Goal: Task Accomplishment & Management: Manage account settings

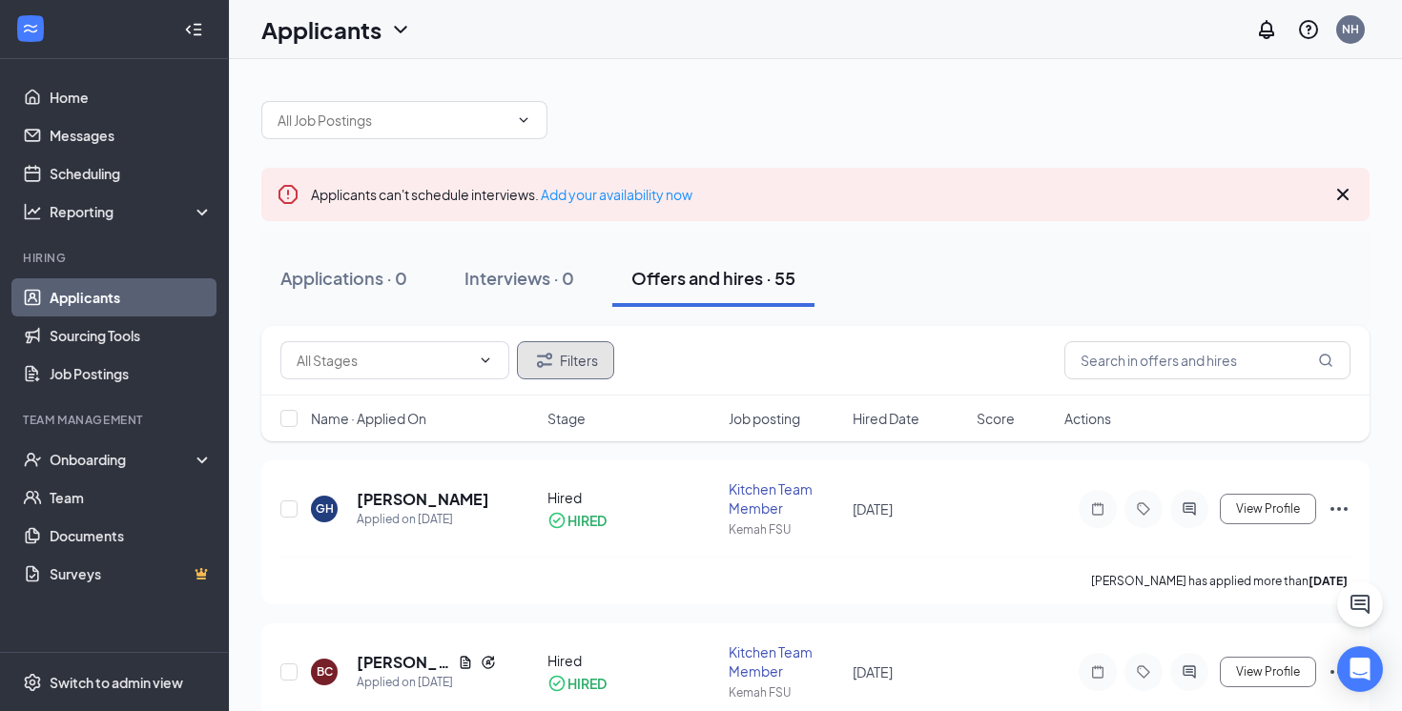
click at [597, 357] on button "Filters" at bounding box center [565, 360] width 97 height 38
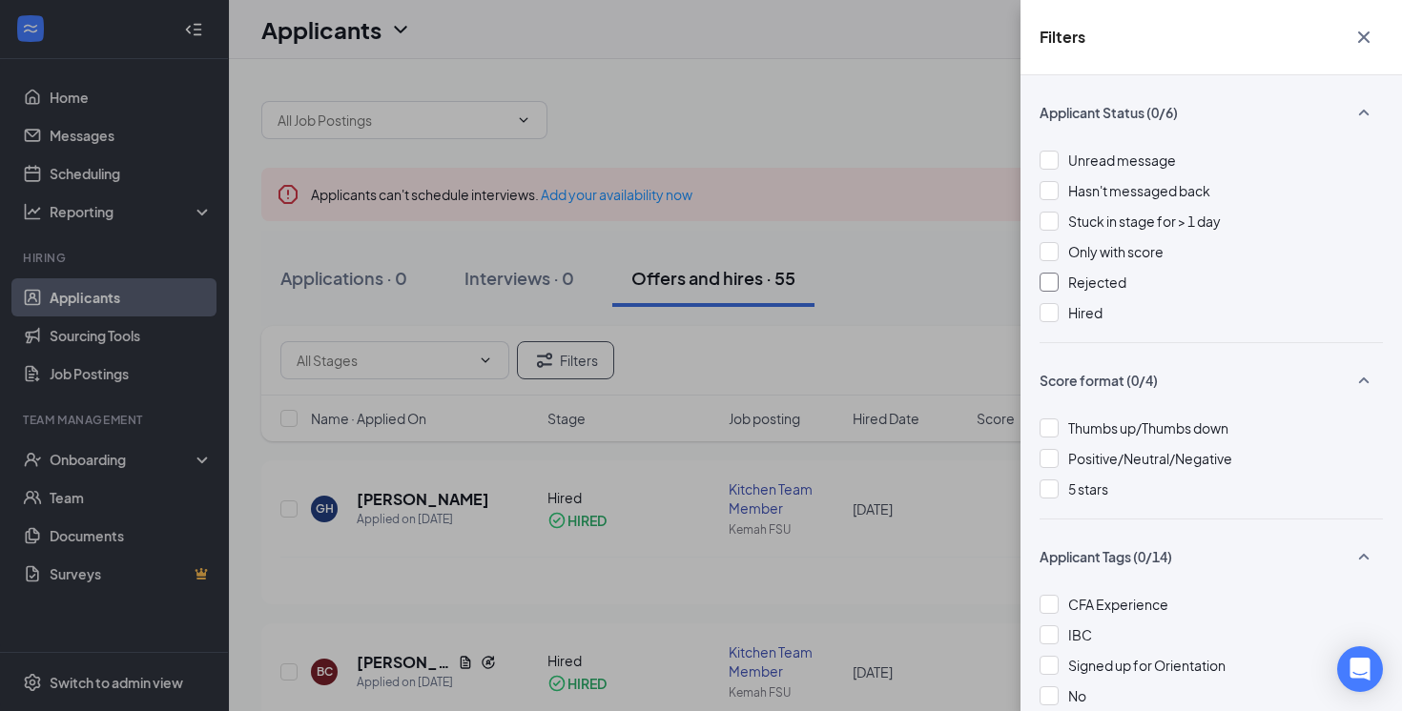
click at [1054, 288] on div at bounding box center [1049, 282] width 19 height 19
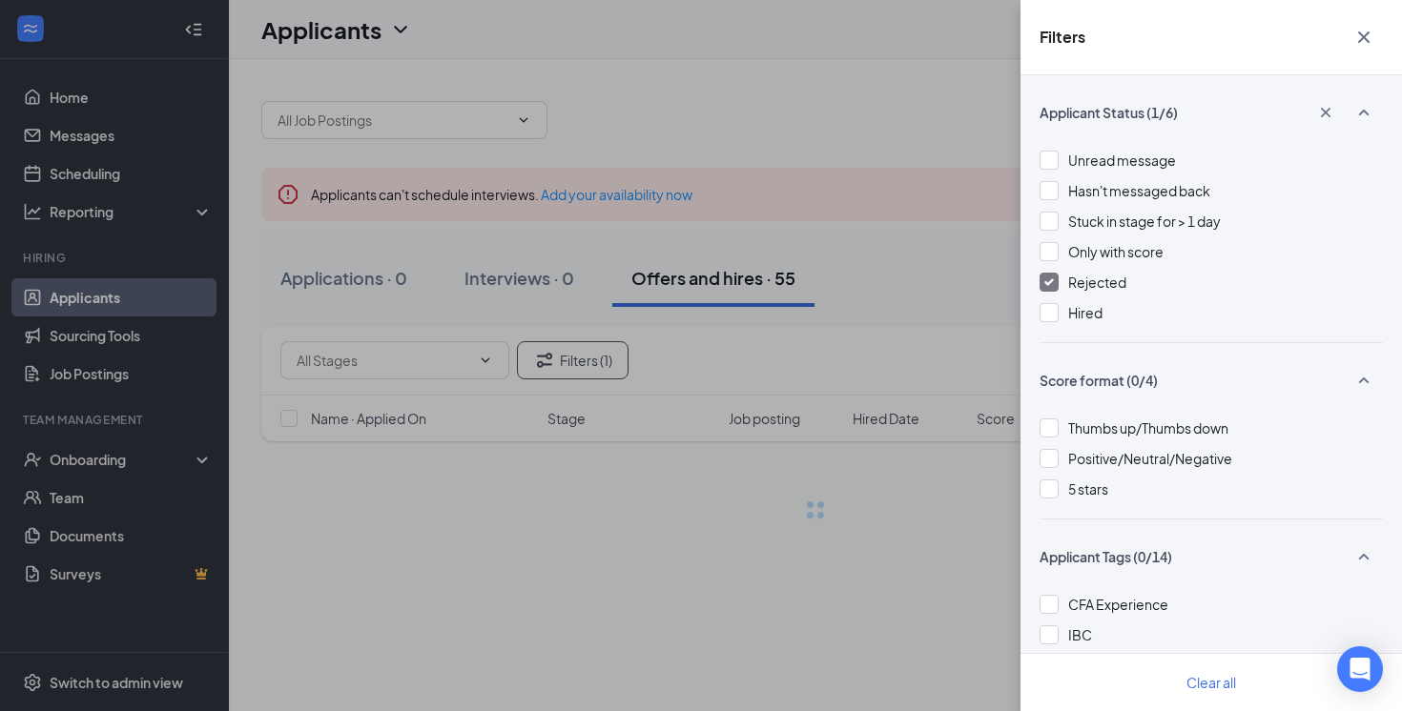
click at [940, 307] on div "Filters Applicant Status (1/6) Unread message Hasn't messaged back Stuck in sta…" at bounding box center [701, 355] width 1402 height 711
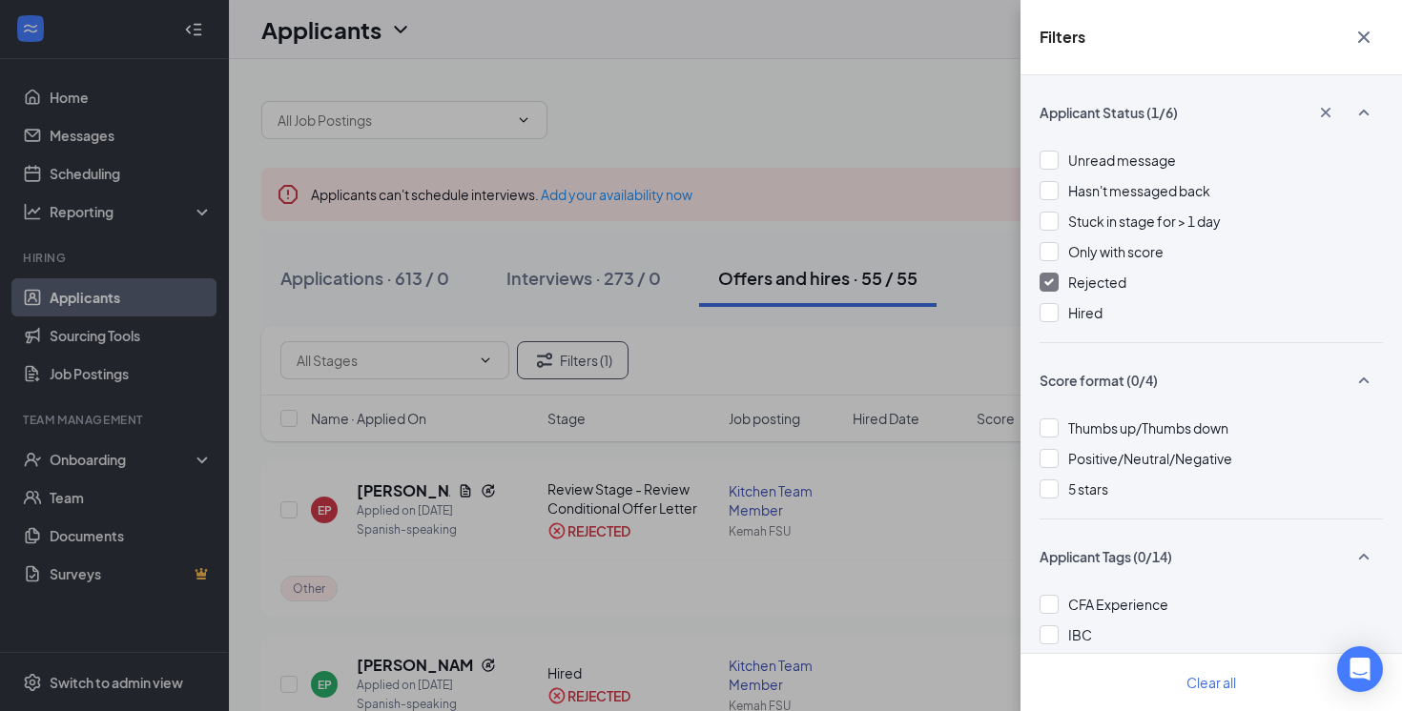
click at [979, 288] on div "Filters Applicant Status (1/6) Unread message Hasn't messaged back Stuck in sta…" at bounding box center [701, 355] width 1402 height 711
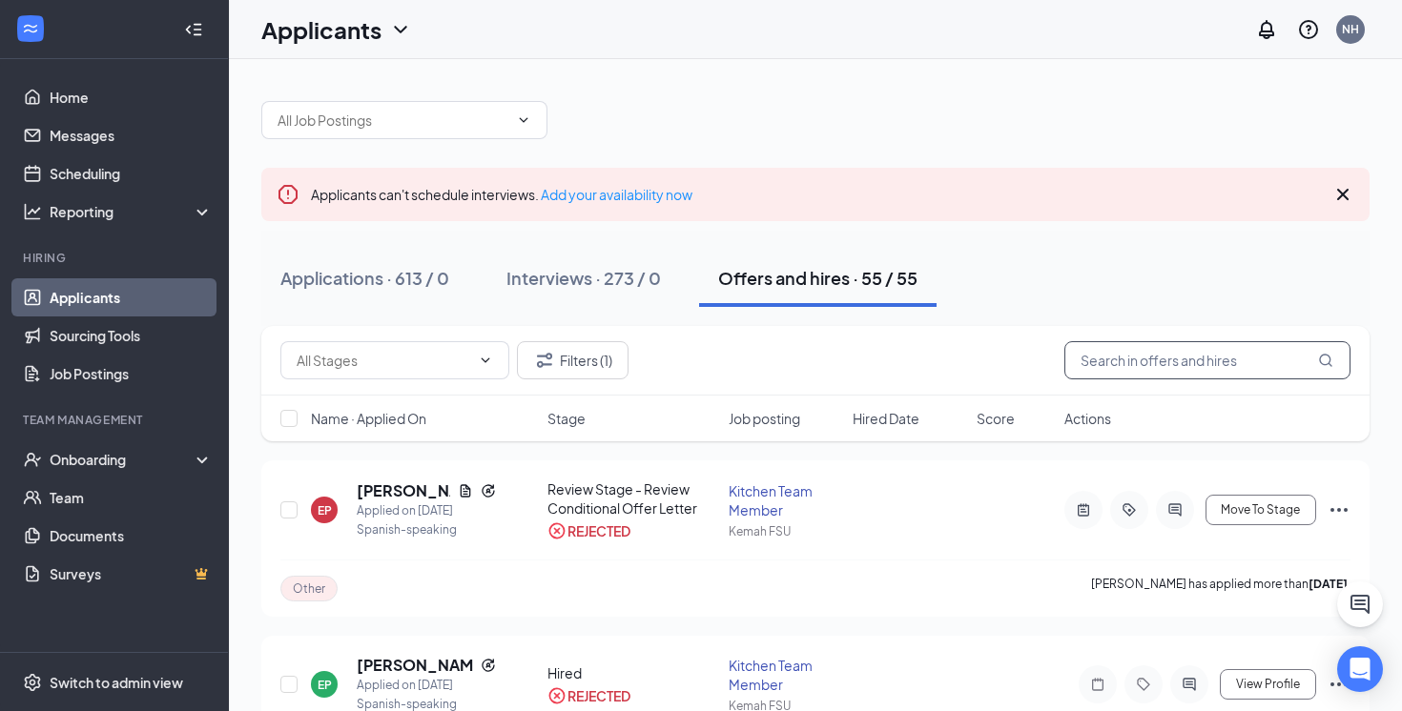
click at [1145, 350] on input "text" at bounding box center [1207, 360] width 286 height 38
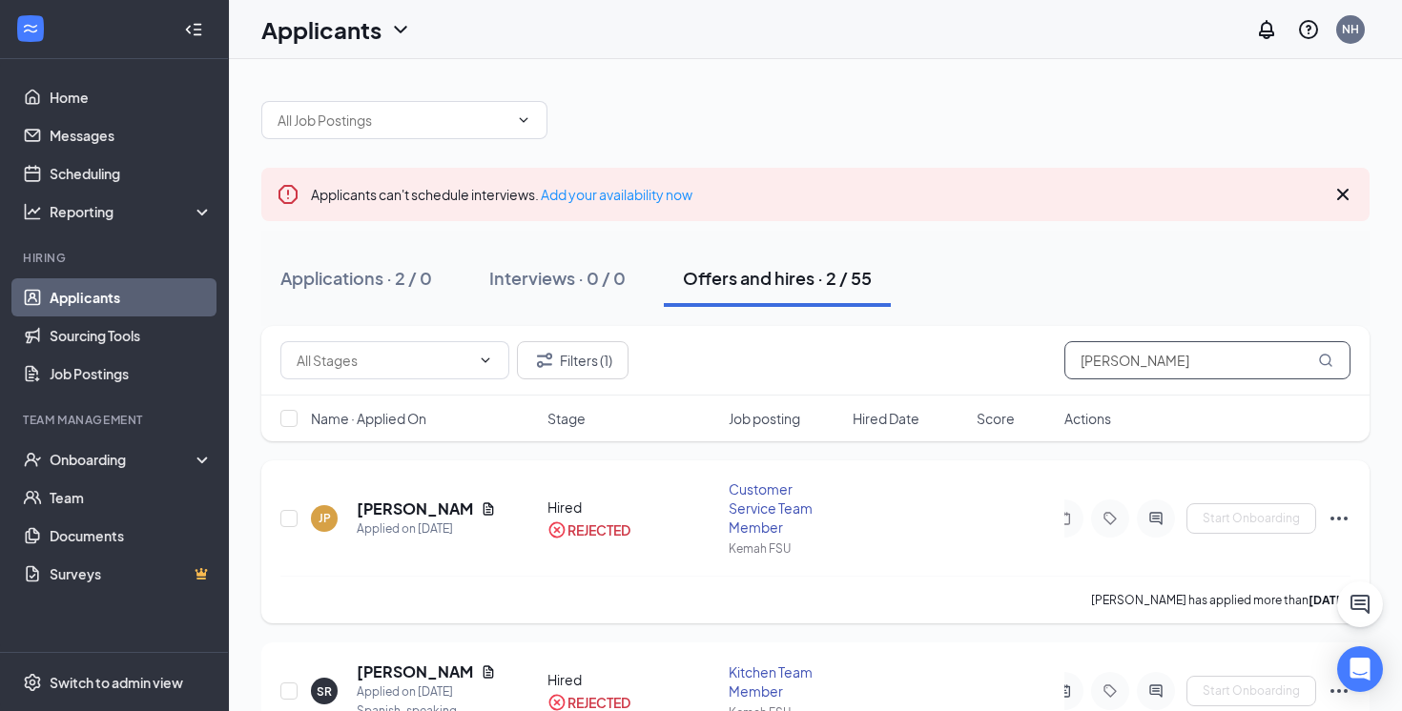
scroll to position [99, 0]
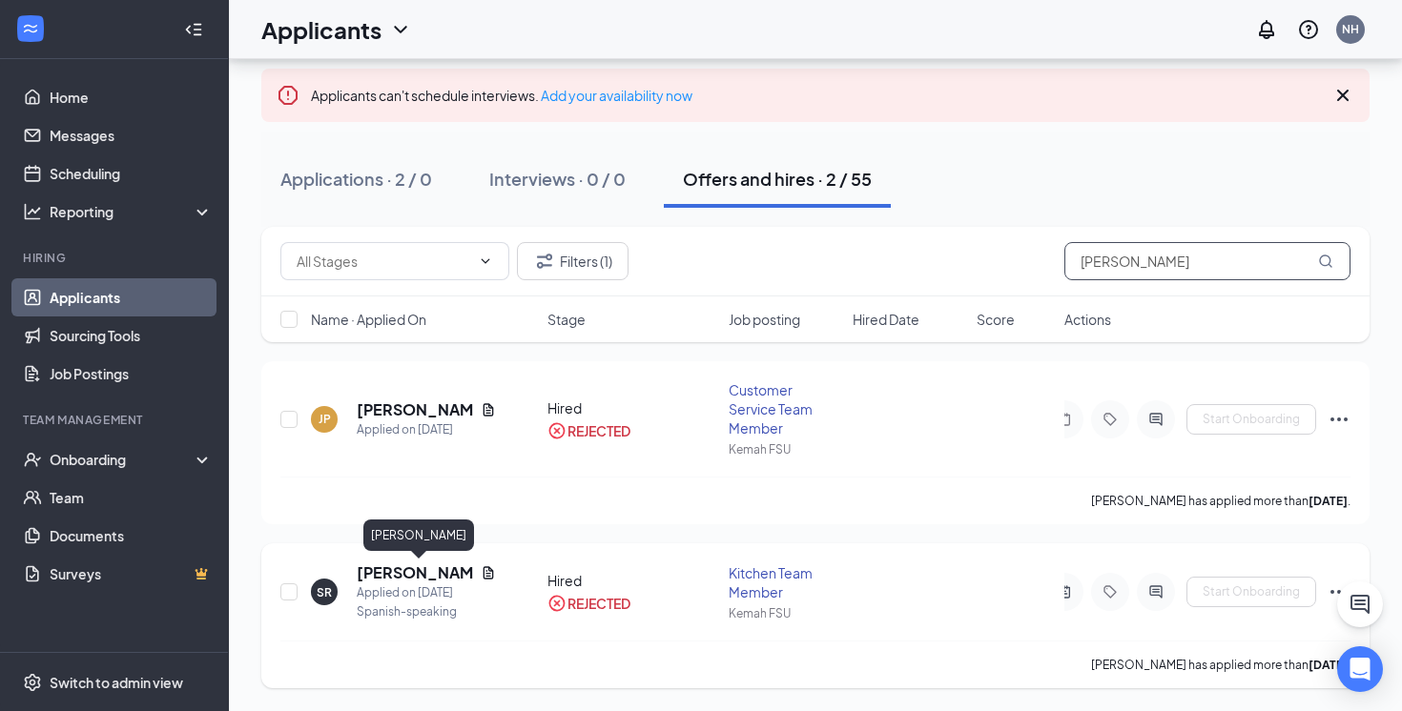
type input "[PERSON_NAME]"
click at [440, 575] on h5 "[PERSON_NAME]" at bounding box center [415, 573] width 116 height 21
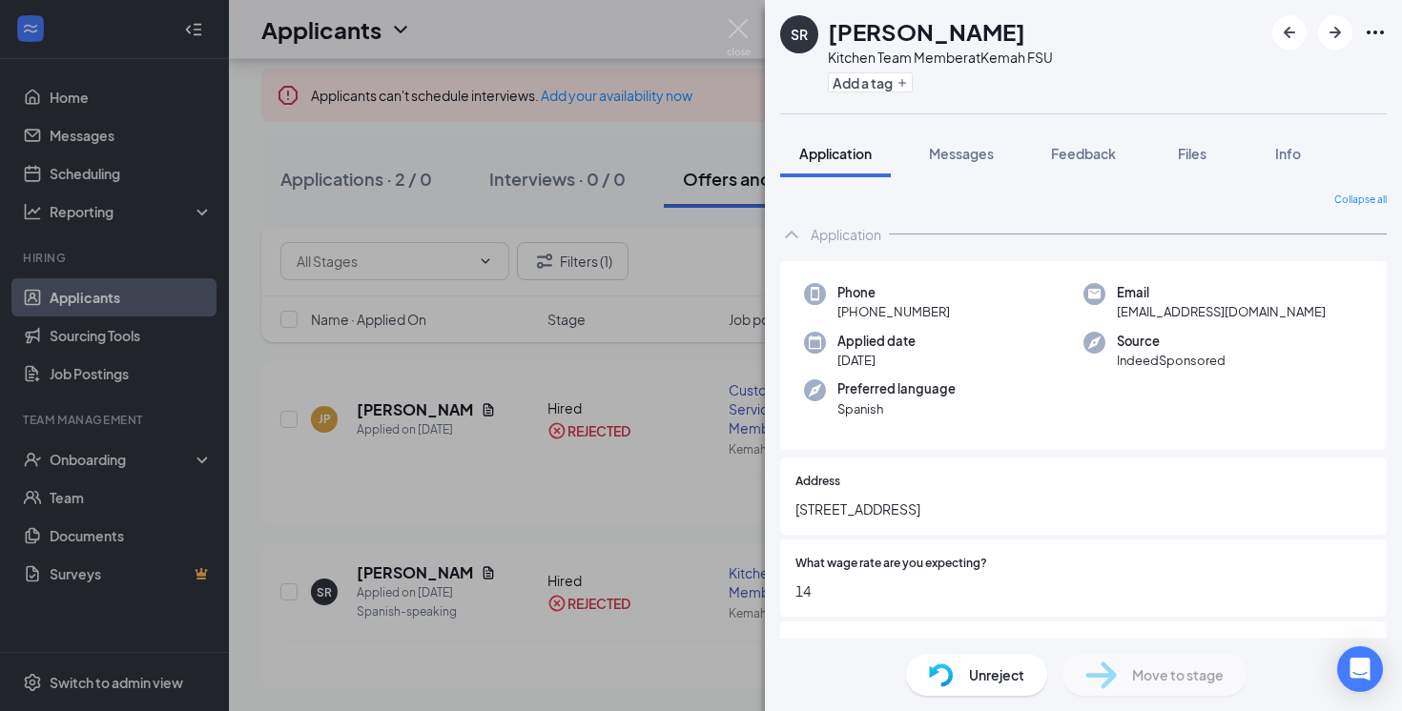
click at [969, 673] on span "Unreject" at bounding box center [996, 675] width 55 height 21
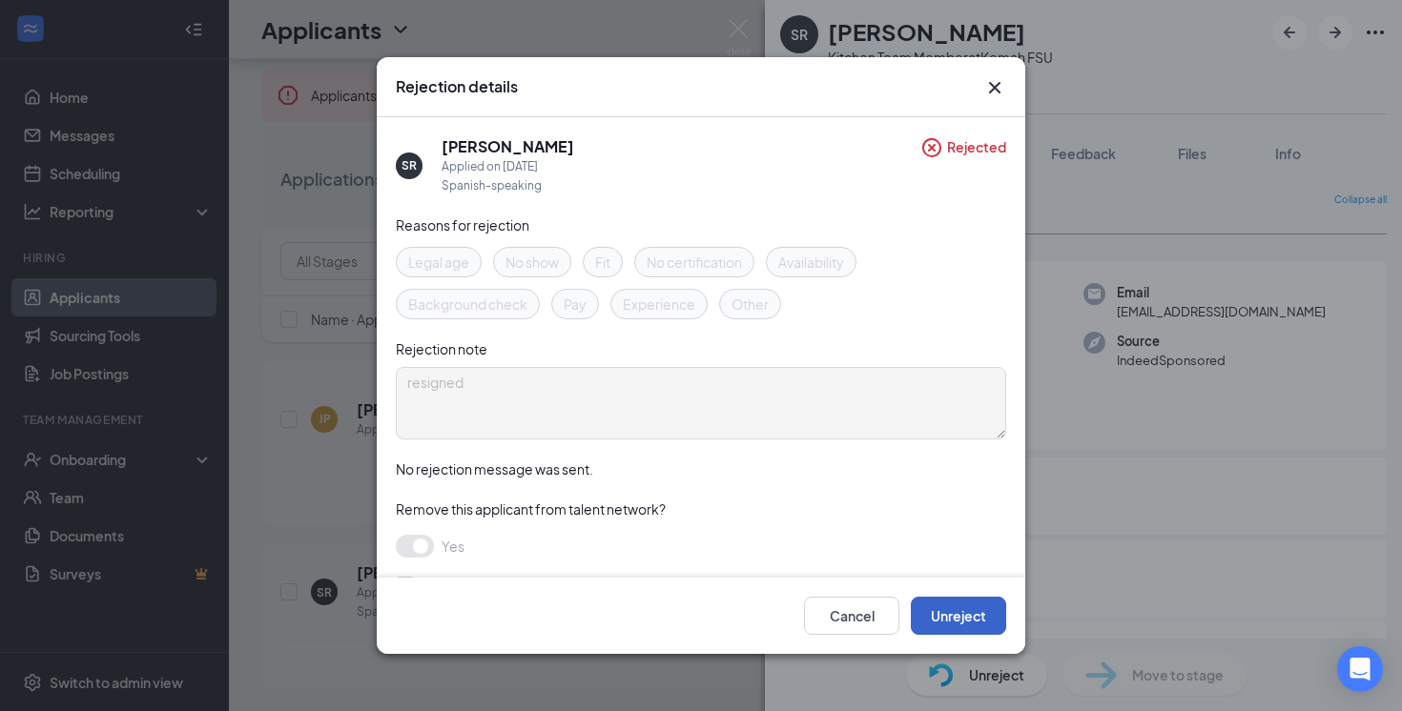
click at [937, 609] on button "Unreject" at bounding box center [958, 616] width 95 height 38
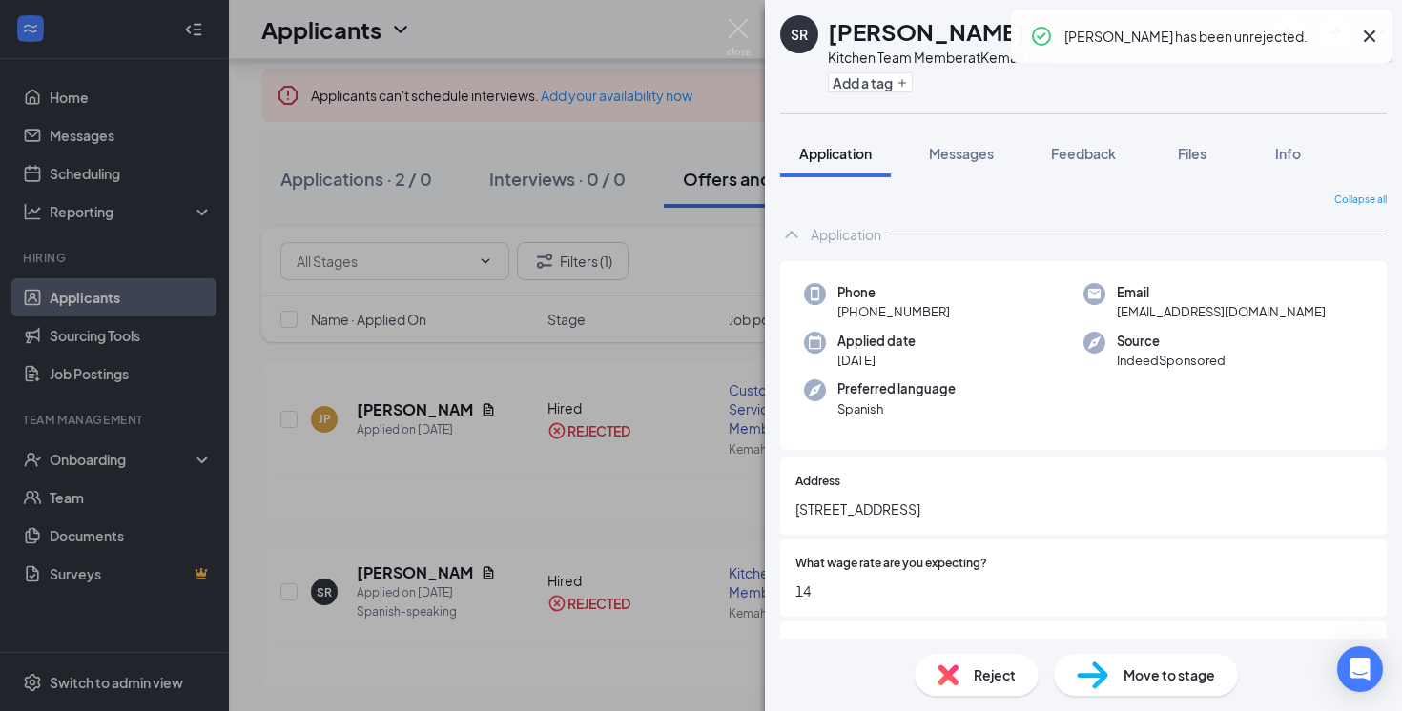
click at [1102, 666] on img at bounding box center [1092, 676] width 31 height 28
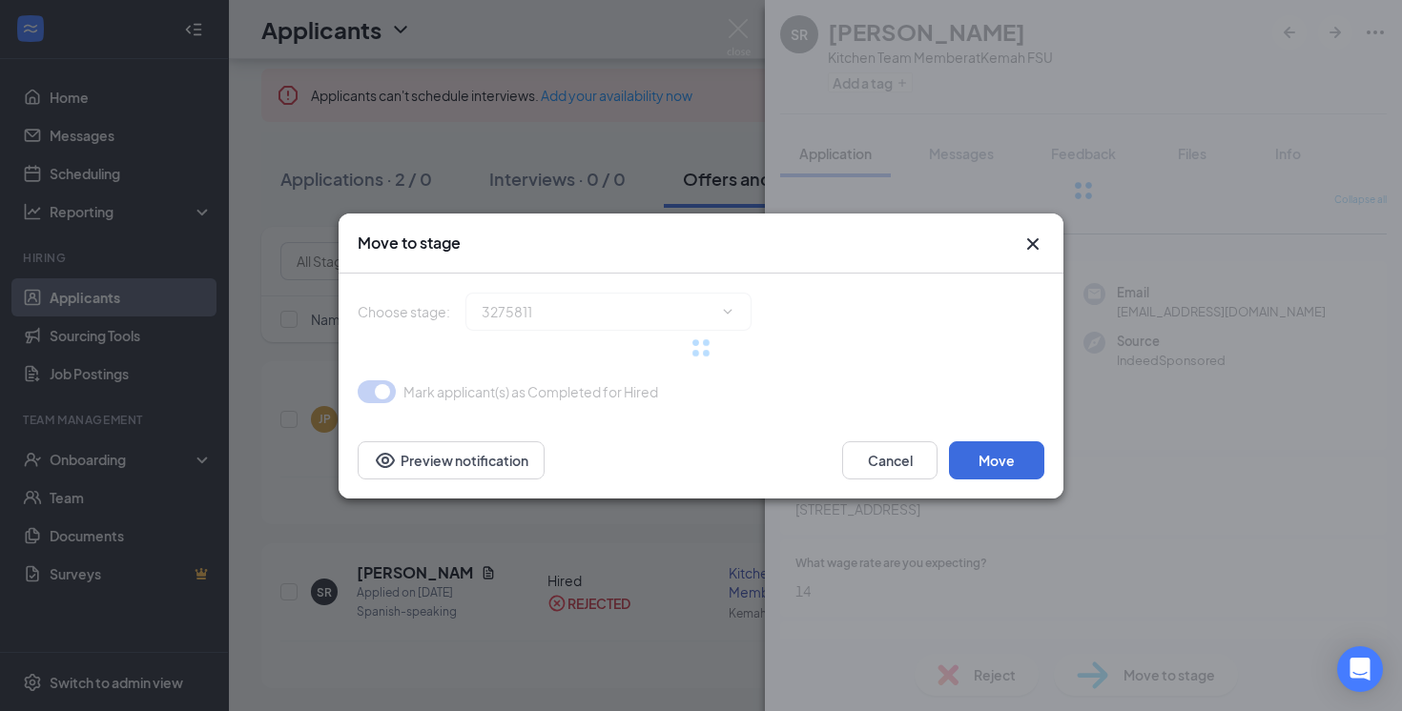
type input "Hired (current stage)"
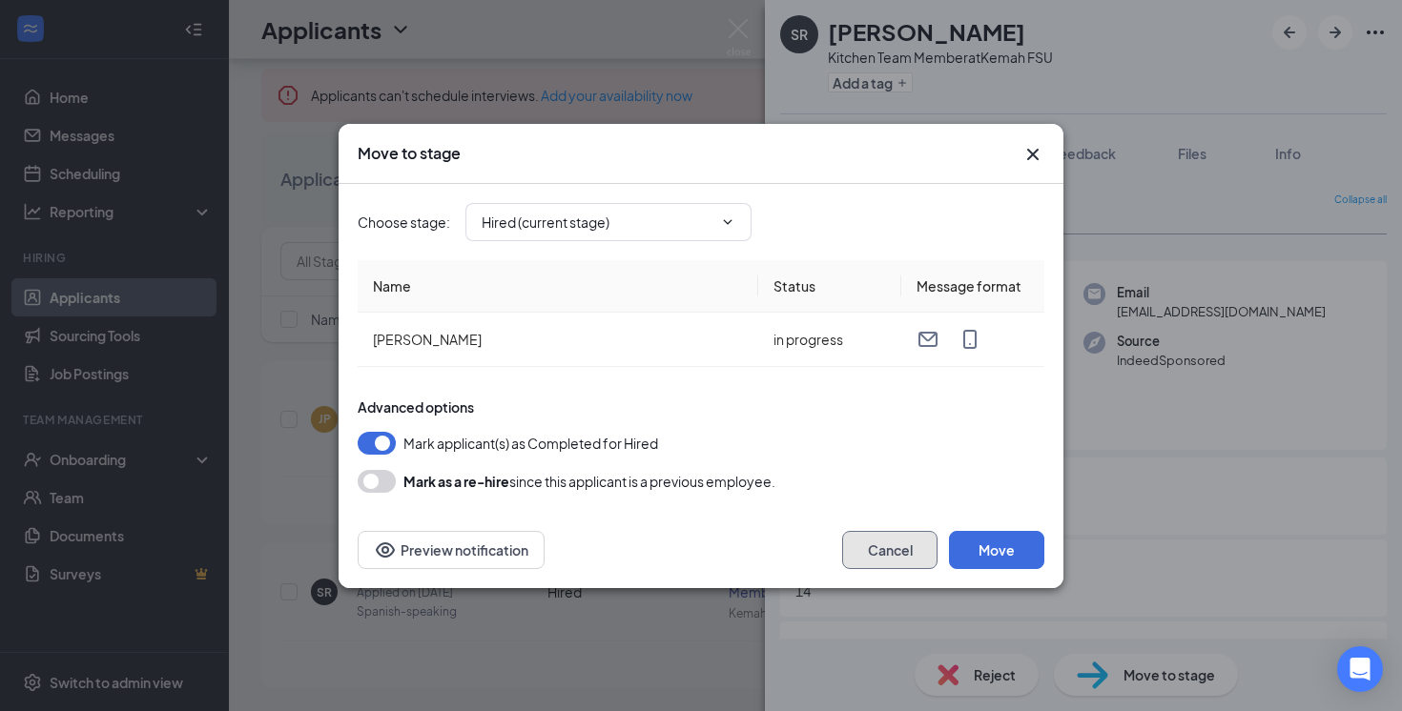
click at [865, 565] on button "Cancel" at bounding box center [889, 550] width 95 height 38
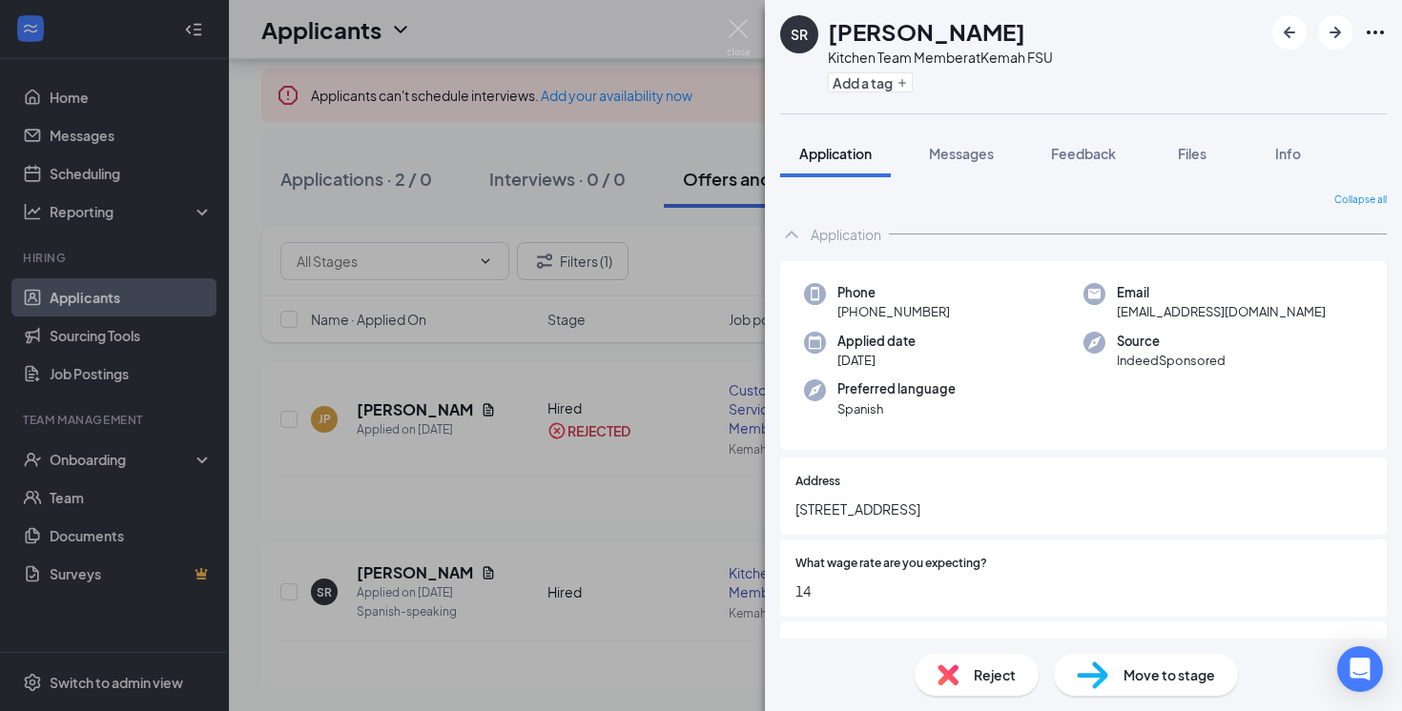
click at [649, 484] on div "SR [PERSON_NAME] Kitchen Team Member at Kemah FSU Add a tag Application Message…" at bounding box center [701, 355] width 1402 height 711
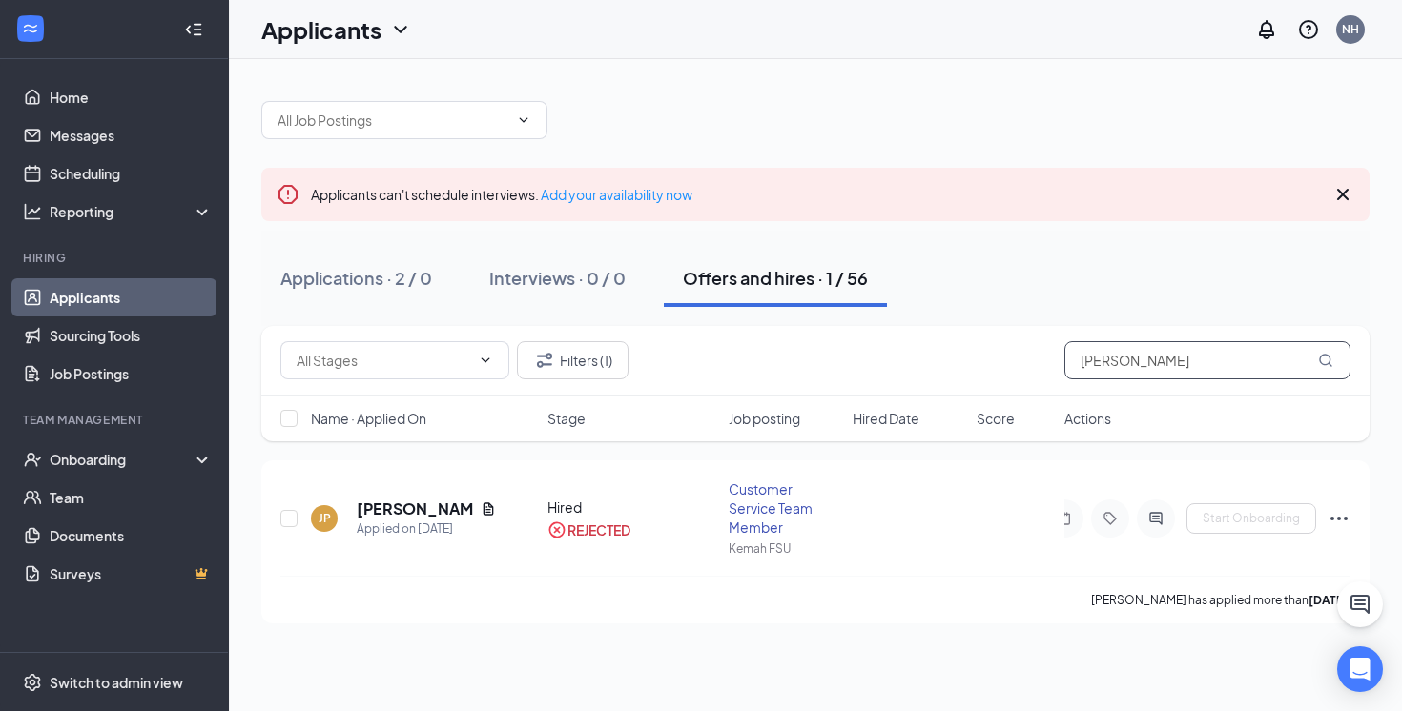
click at [1241, 377] on input "[PERSON_NAME]" at bounding box center [1207, 360] width 286 height 38
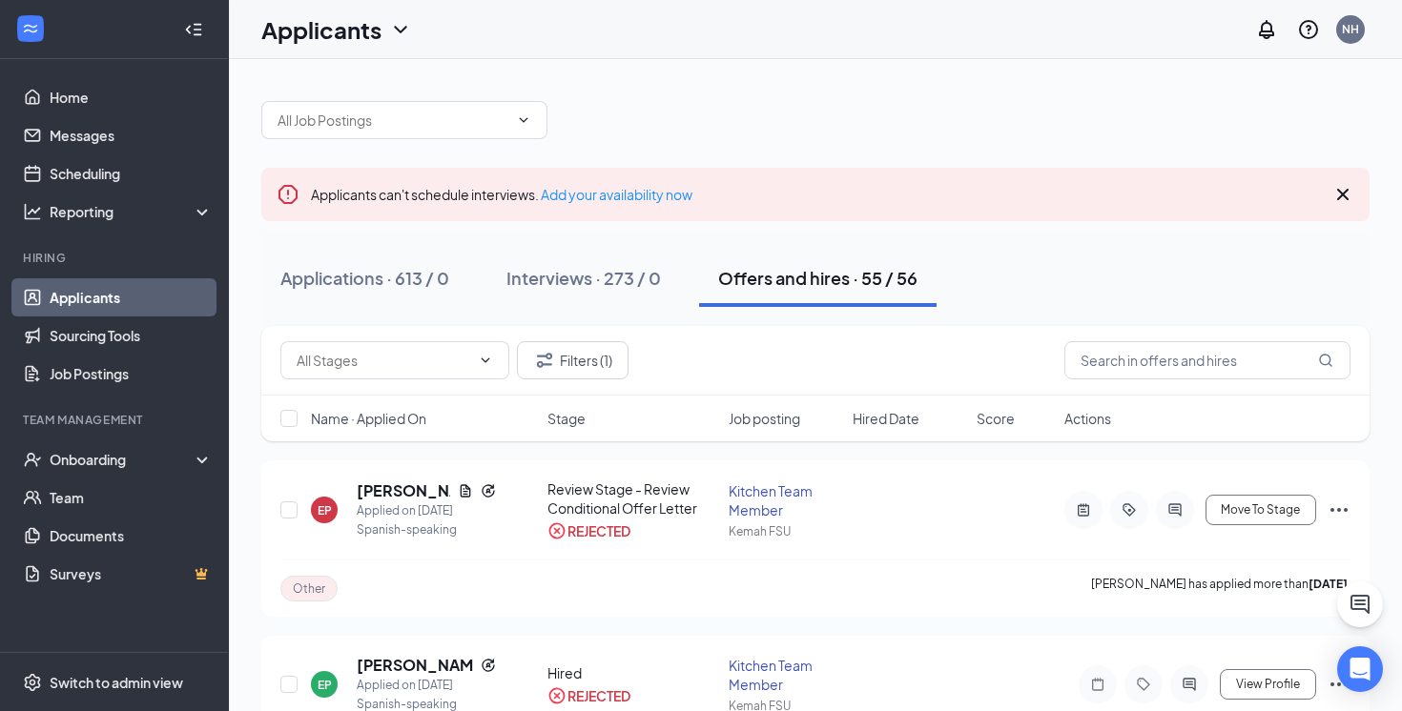
click at [1139, 275] on div "Applications · 613 / 0 Interviews · 273 / 0 Offers and hires · 55 / 56" at bounding box center [815, 278] width 1108 height 57
click at [1339, 197] on icon "Cross" at bounding box center [1342, 194] width 11 height 11
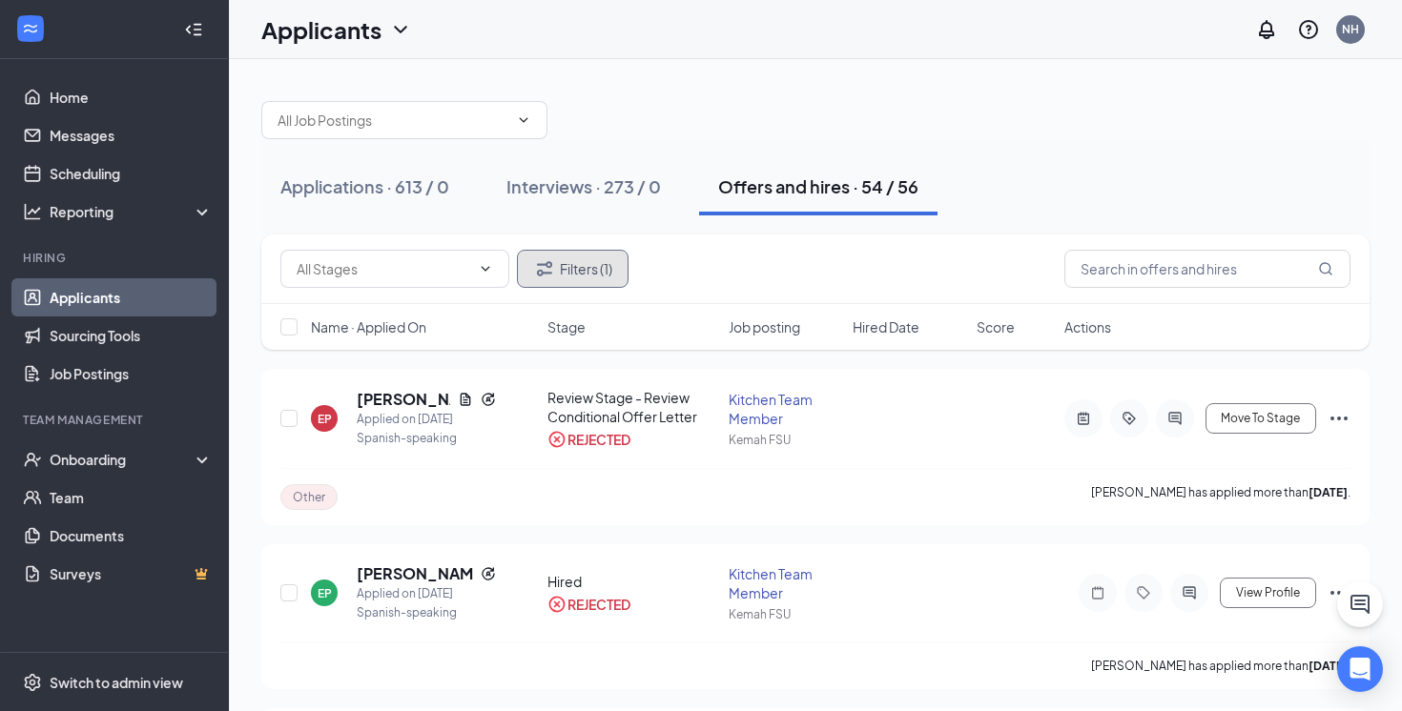
click at [608, 257] on button "Filters (1)" at bounding box center [573, 269] width 112 height 38
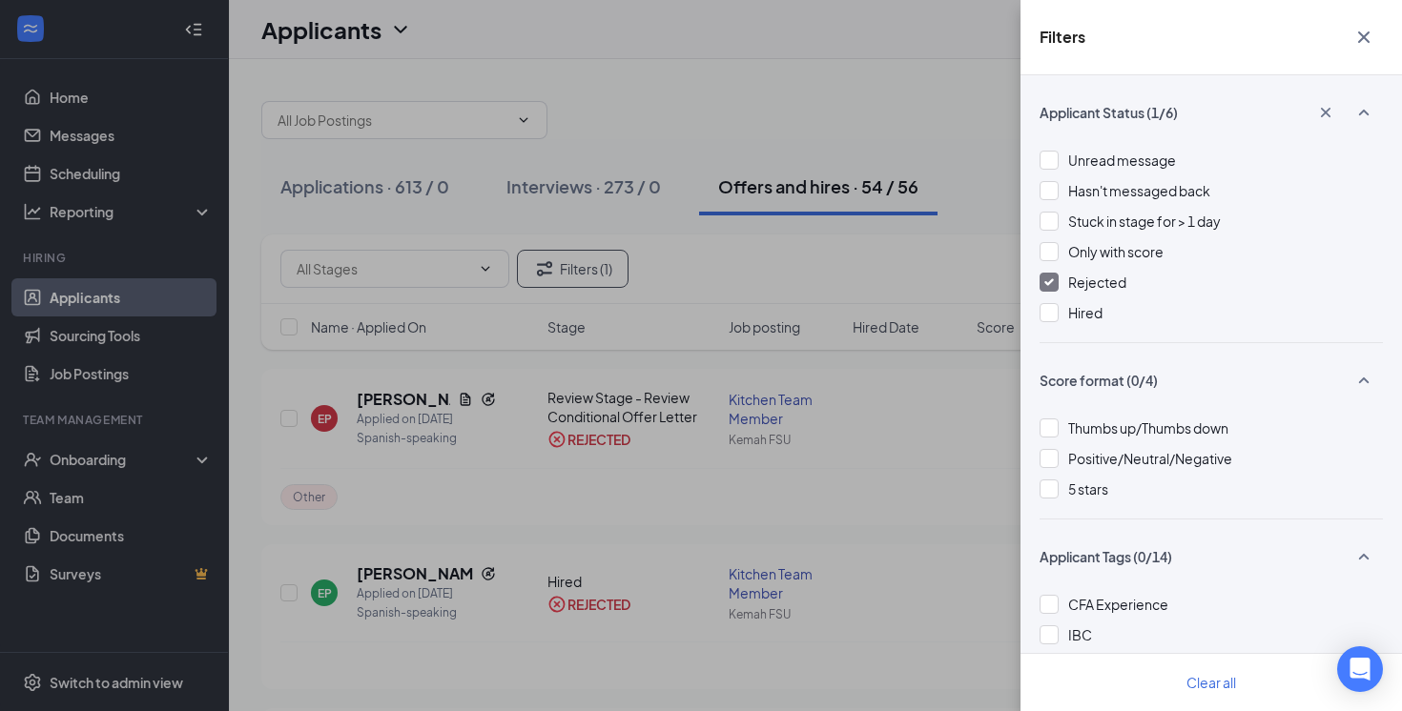
click at [1048, 277] on div at bounding box center [1049, 282] width 19 height 19
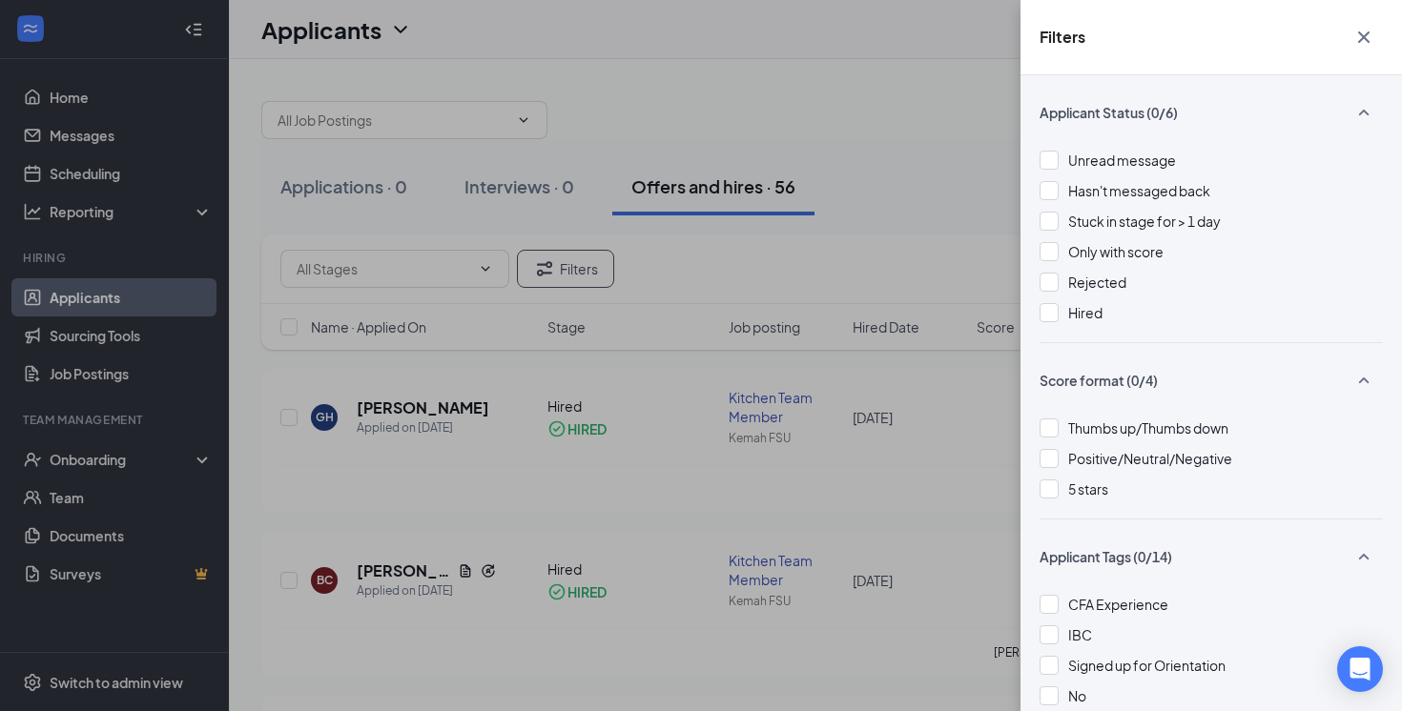
click at [959, 166] on div "Filters Applicant Status (0/6) Unread message Hasn't messaged back Stuck in sta…" at bounding box center [701, 355] width 1402 height 711
click at [900, 185] on div "Filters Applicant Status (0/6) Unread message Hasn't messaged back Stuck in sta…" at bounding box center [701, 355] width 1402 height 711
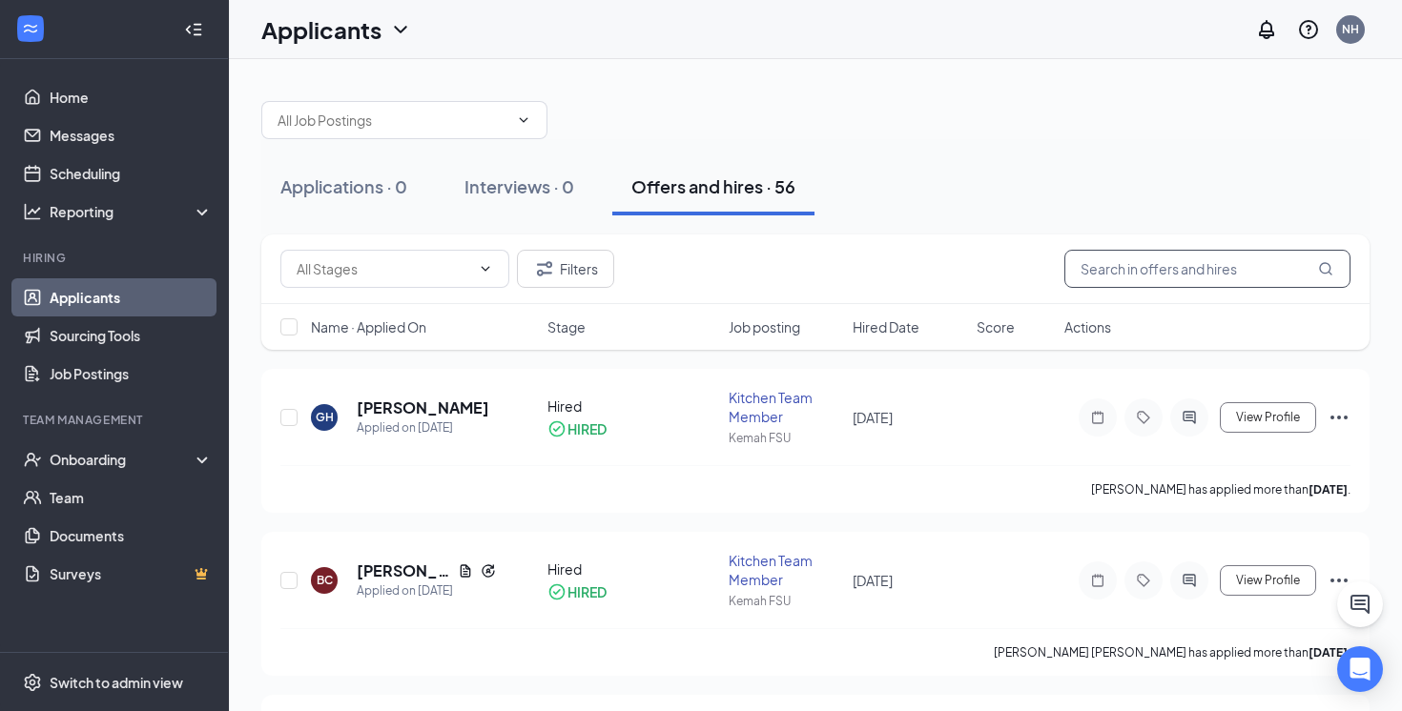
click at [1074, 264] on input "text" at bounding box center [1207, 269] width 286 height 38
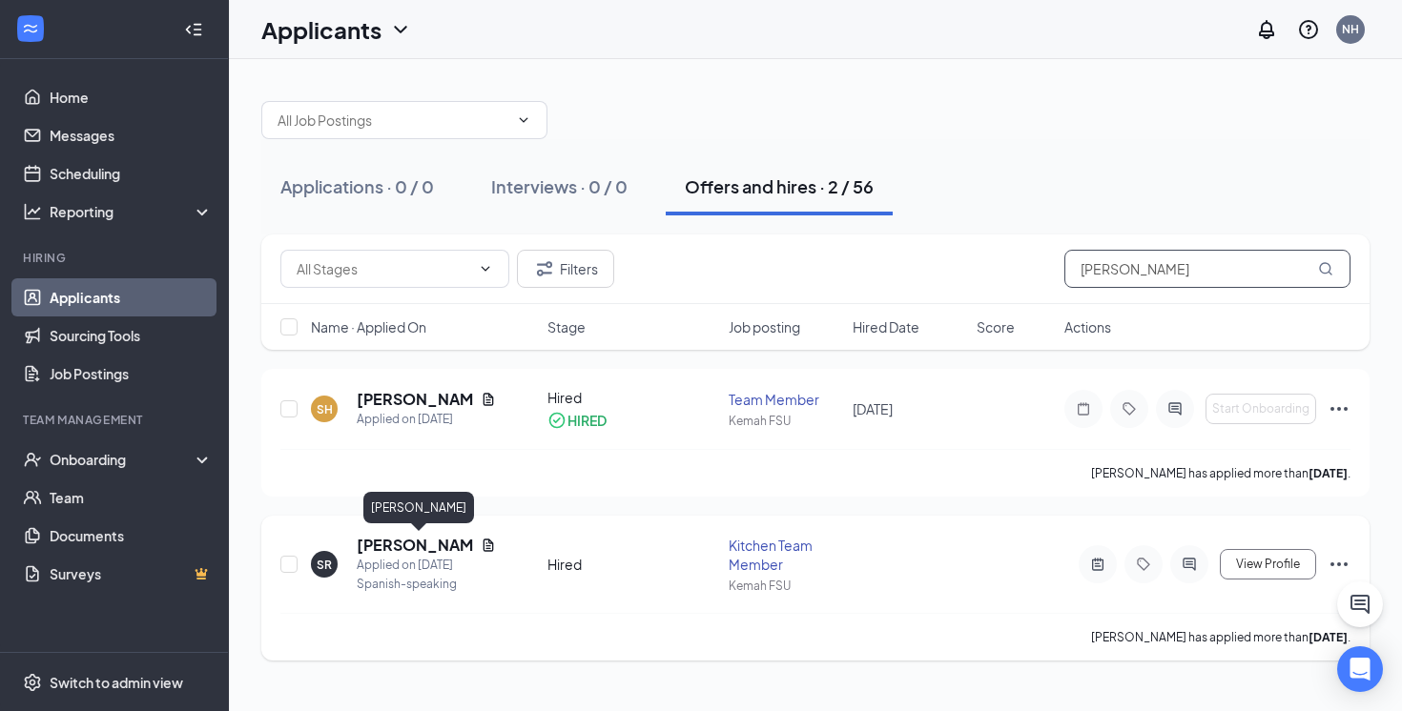
type input "[PERSON_NAME]"
click at [423, 545] on h5 "[PERSON_NAME]" at bounding box center [415, 545] width 116 height 21
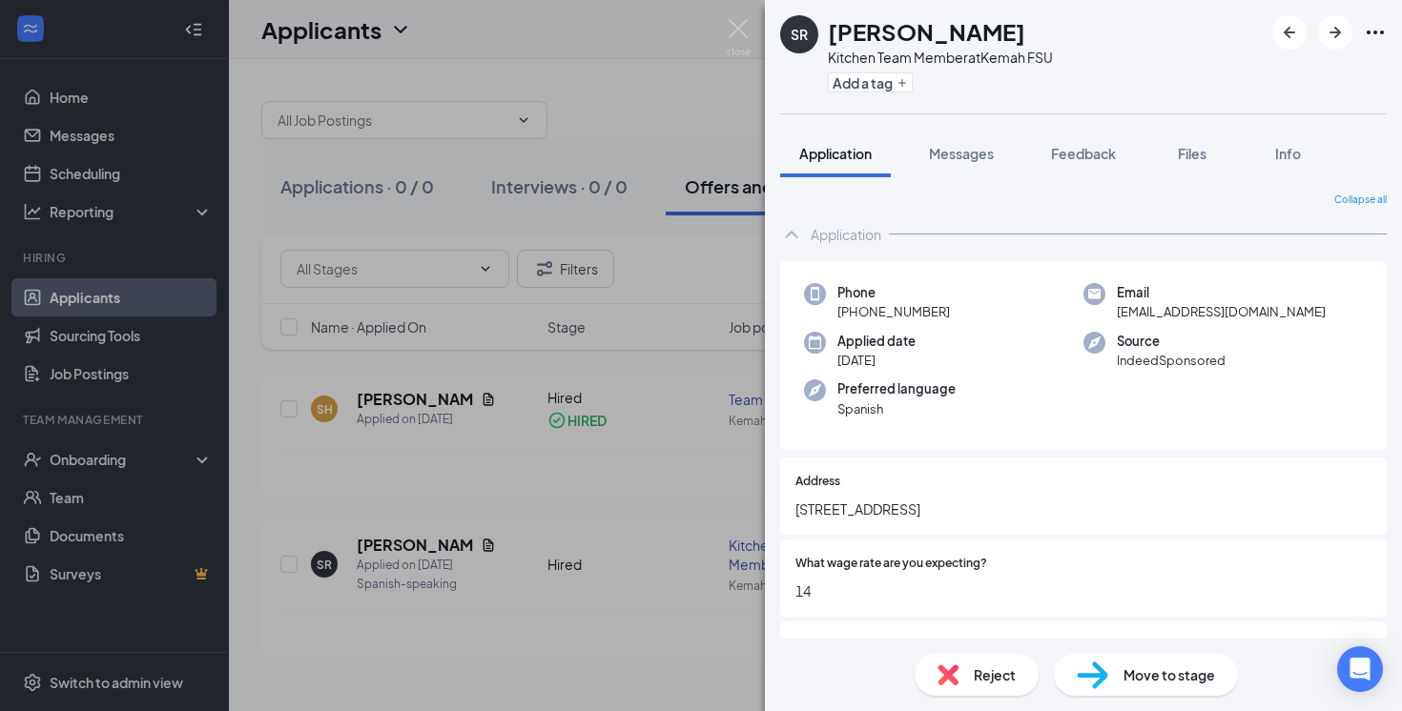
click at [1156, 681] on span "Move to stage" at bounding box center [1170, 675] width 92 height 21
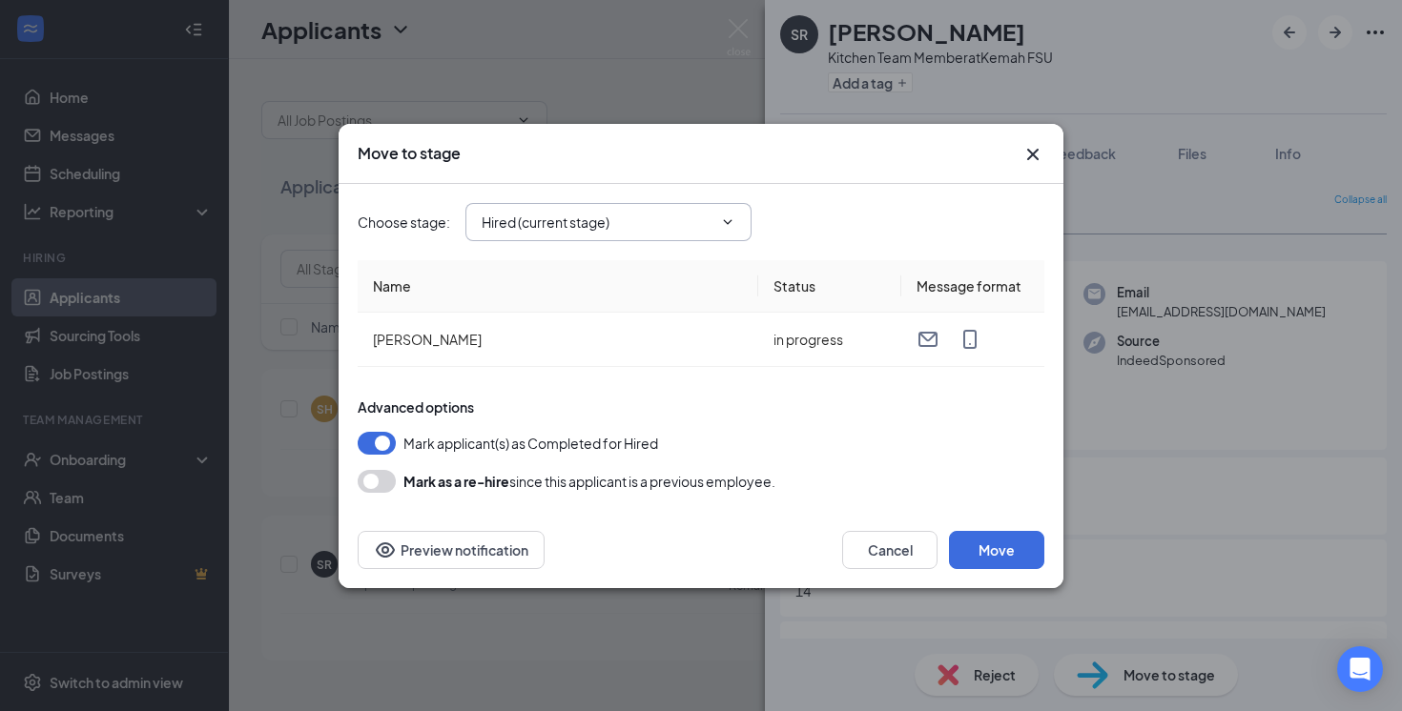
click at [694, 221] on input "Hired (current stage)" at bounding box center [597, 222] width 231 height 21
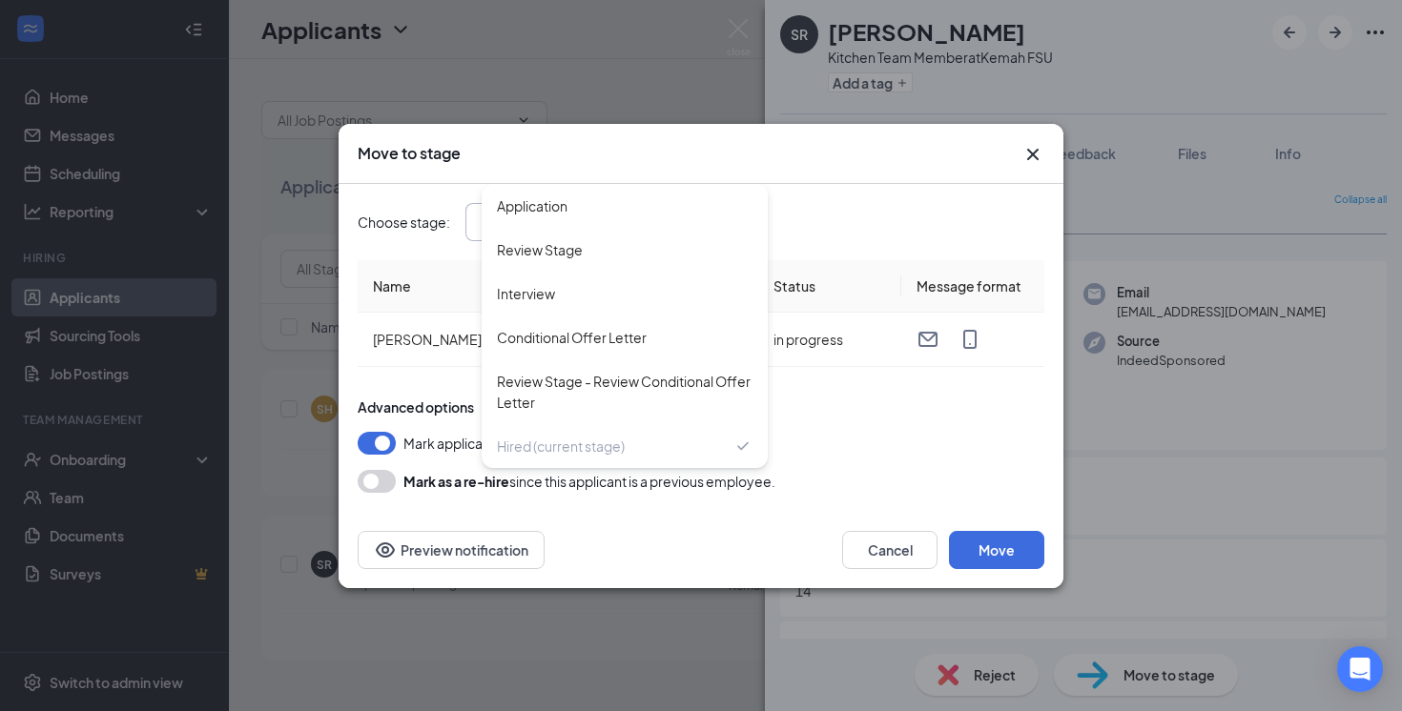
click at [877, 445] on div "Mark applicant(s) as Completed for Hired" at bounding box center [701, 443] width 687 height 23
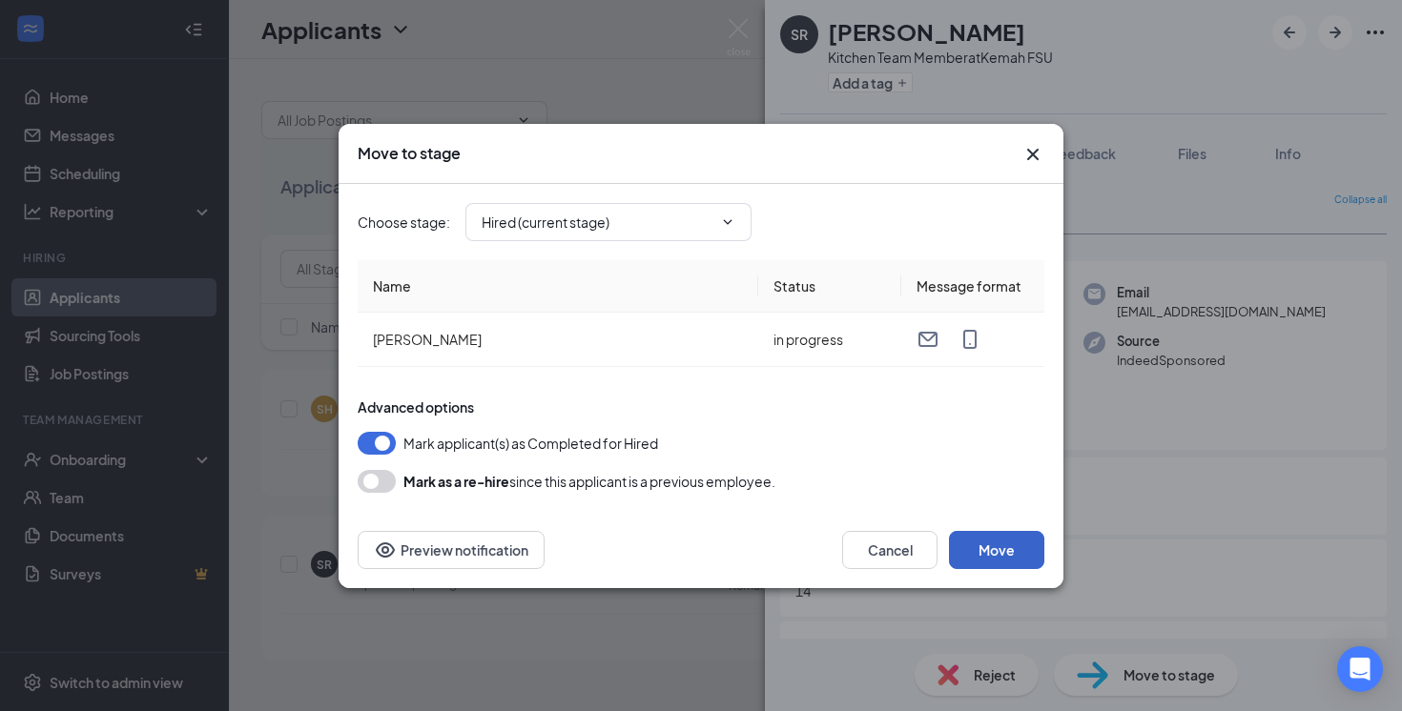
click at [1009, 549] on button "Move" at bounding box center [996, 550] width 95 height 38
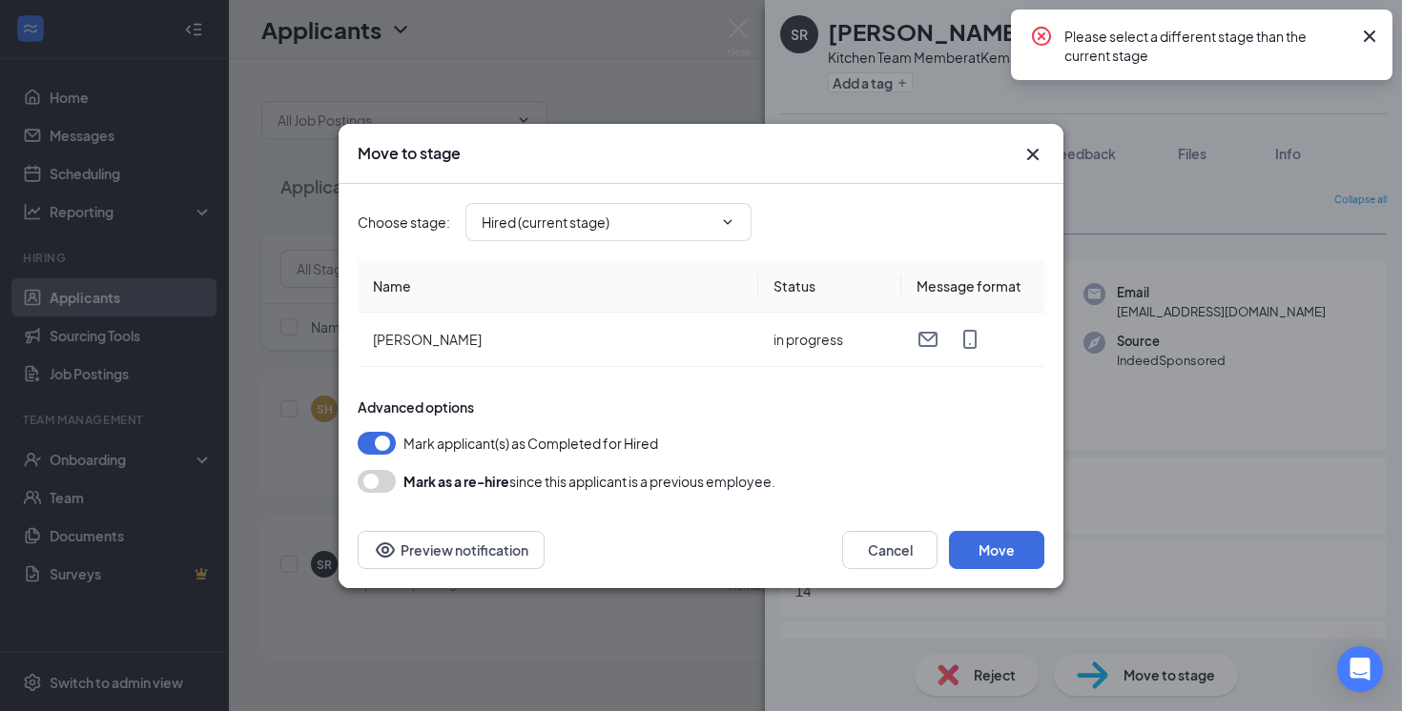
click at [386, 485] on button "button" at bounding box center [377, 481] width 38 height 23
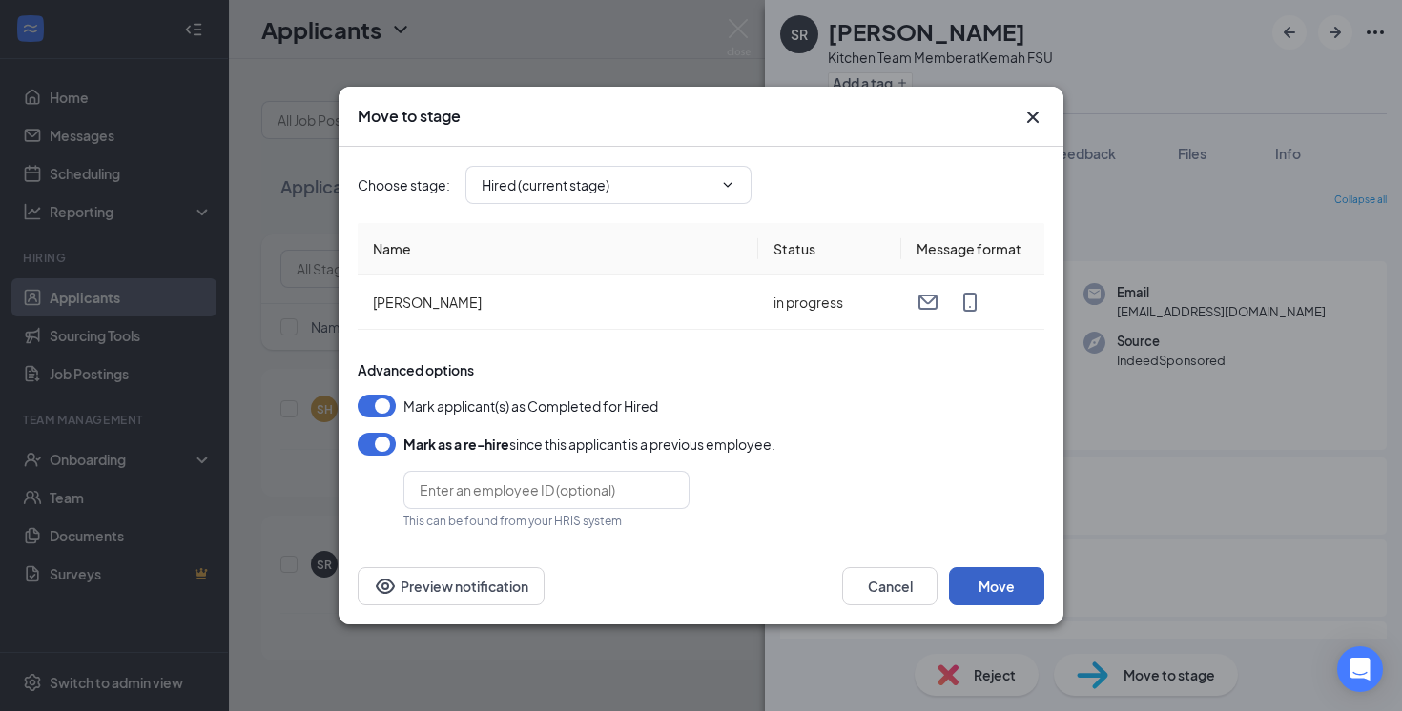
click at [1000, 590] on button "Move" at bounding box center [996, 586] width 95 height 38
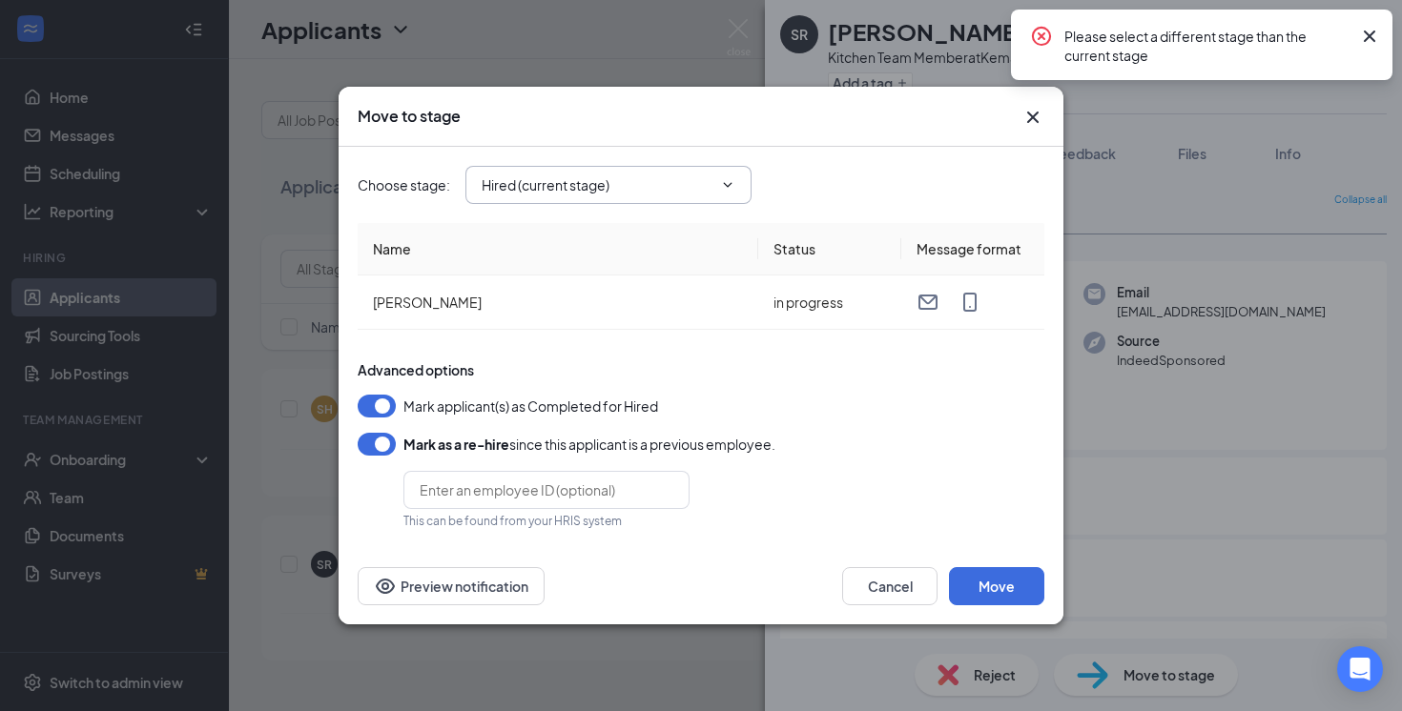
click at [703, 166] on span "Hired (current stage) Application Review Stage Interview Conditional Offer Lett…" at bounding box center [608, 185] width 286 height 38
click at [691, 180] on input "Hired (current stage)" at bounding box center [597, 185] width 231 height 21
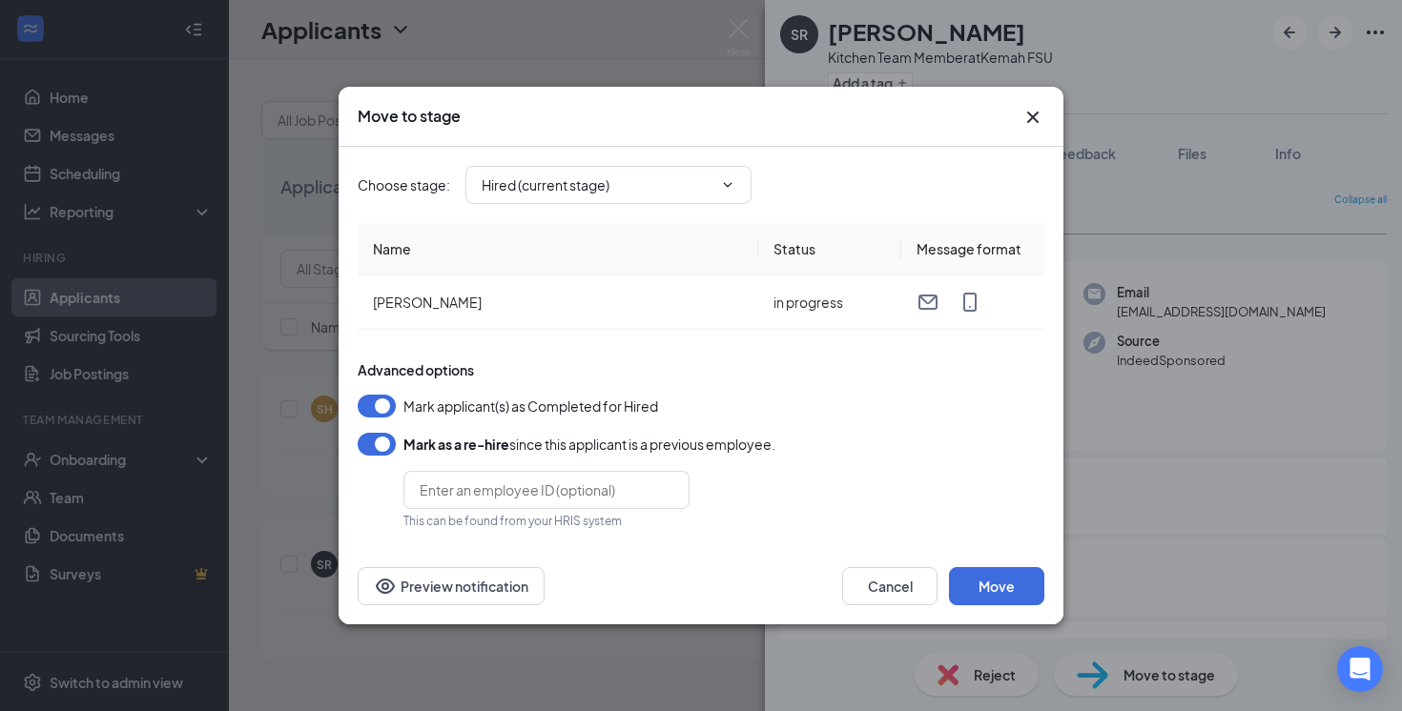
click at [883, 404] on div "Mark applicant(s) as Completed for Hired" at bounding box center [701, 406] width 687 height 23
click at [895, 589] on button "Cancel" at bounding box center [889, 586] width 95 height 38
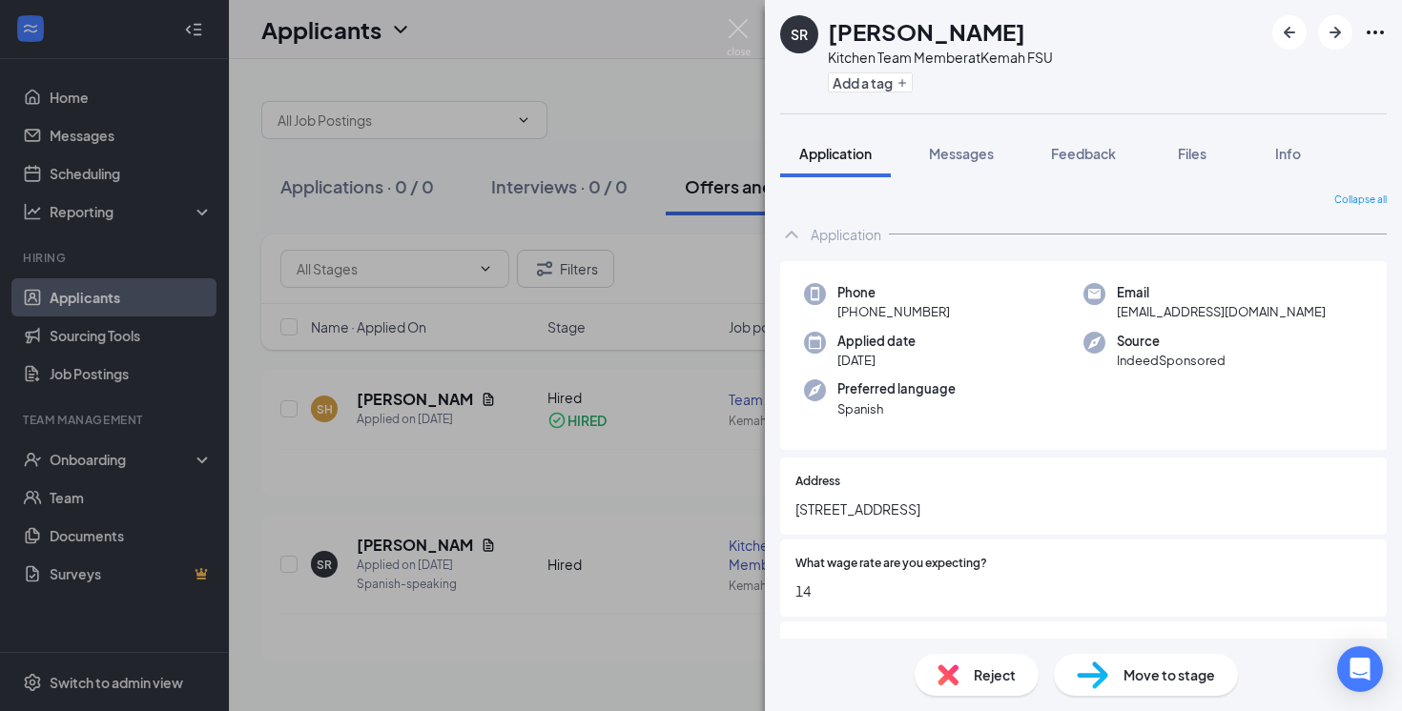
click at [661, 499] on div "SR [PERSON_NAME] Kitchen Team Member at Kemah FSU Add a tag Application Message…" at bounding box center [701, 355] width 1402 height 711
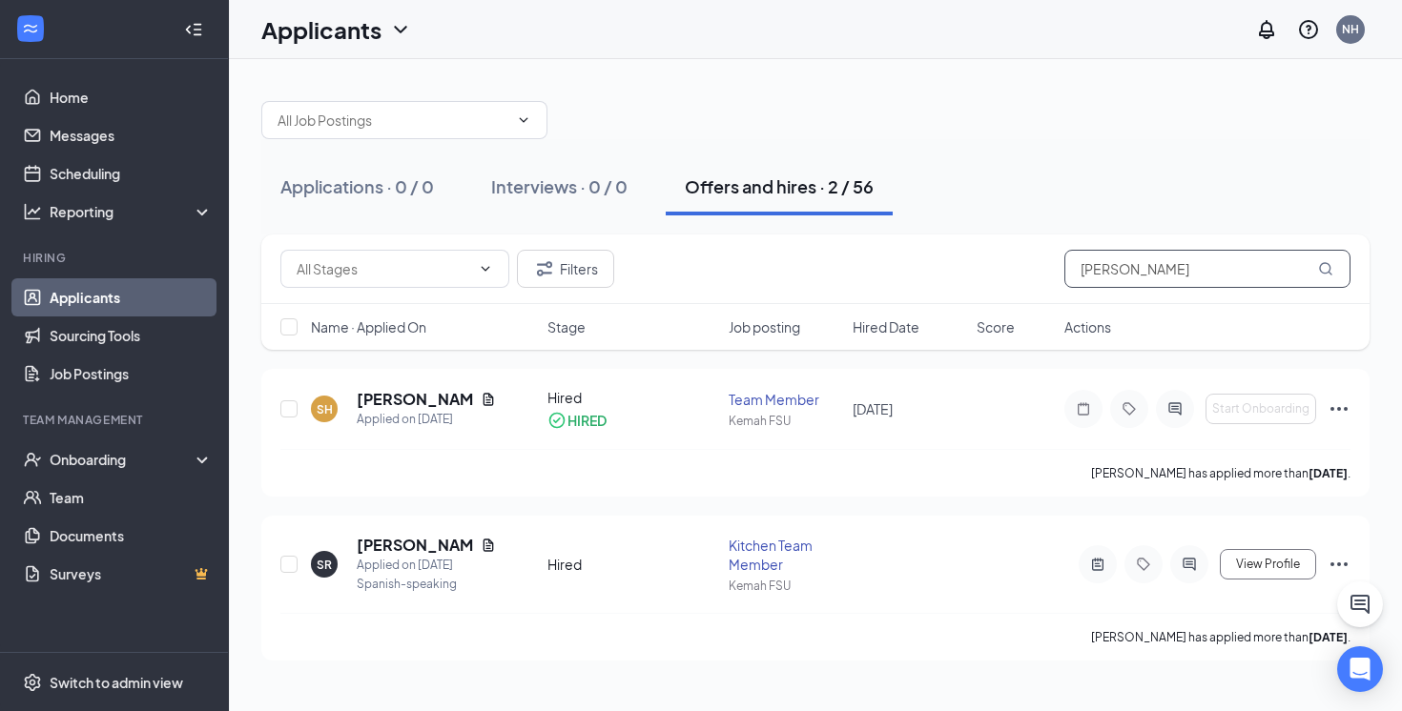
click at [1150, 265] on input "[PERSON_NAME]" at bounding box center [1207, 269] width 286 height 38
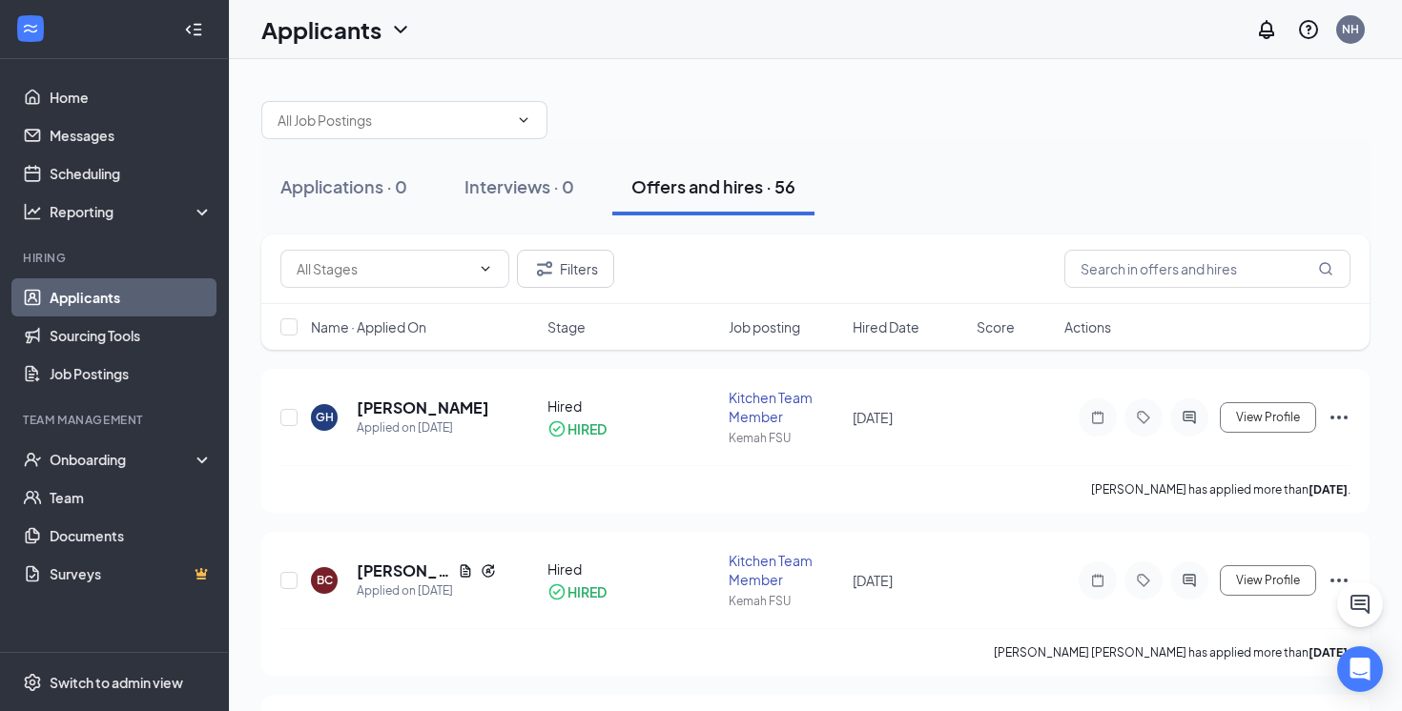
click at [1097, 207] on div "Applications · 0 Interviews · 0 Offers and hires · 56" at bounding box center [815, 186] width 1108 height 57
click at [993, 153] on div "Applications · 0 Interviews · 0 Offers and hires · 56" at bounding box center [815, 186] width 1108 height 95
click at [1092, 286] on input "text" at bounding box center [1207, 269] width 286 height 38
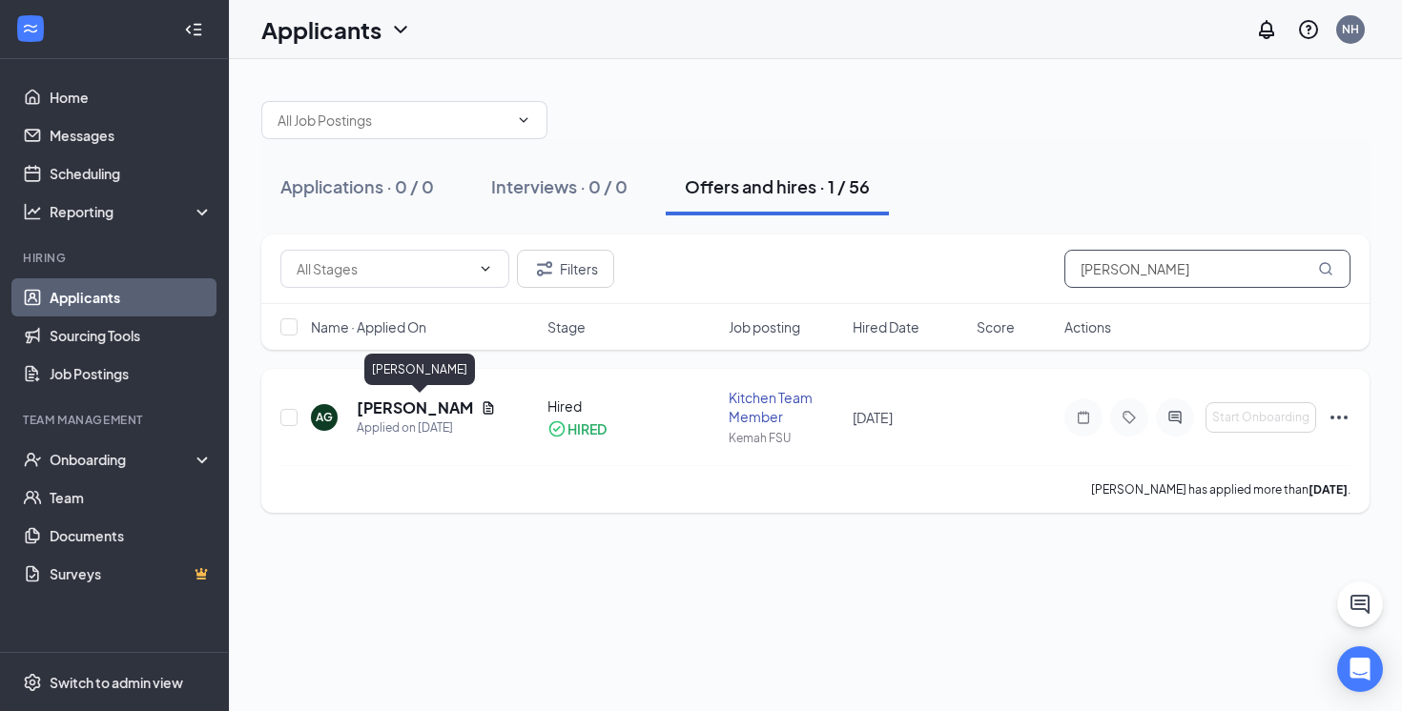
type input "[PERSON_NAME]"
click at [416, 402] on h5 "[PERSON_NAME]" at bounding box center [415, 408] width 116 height 21
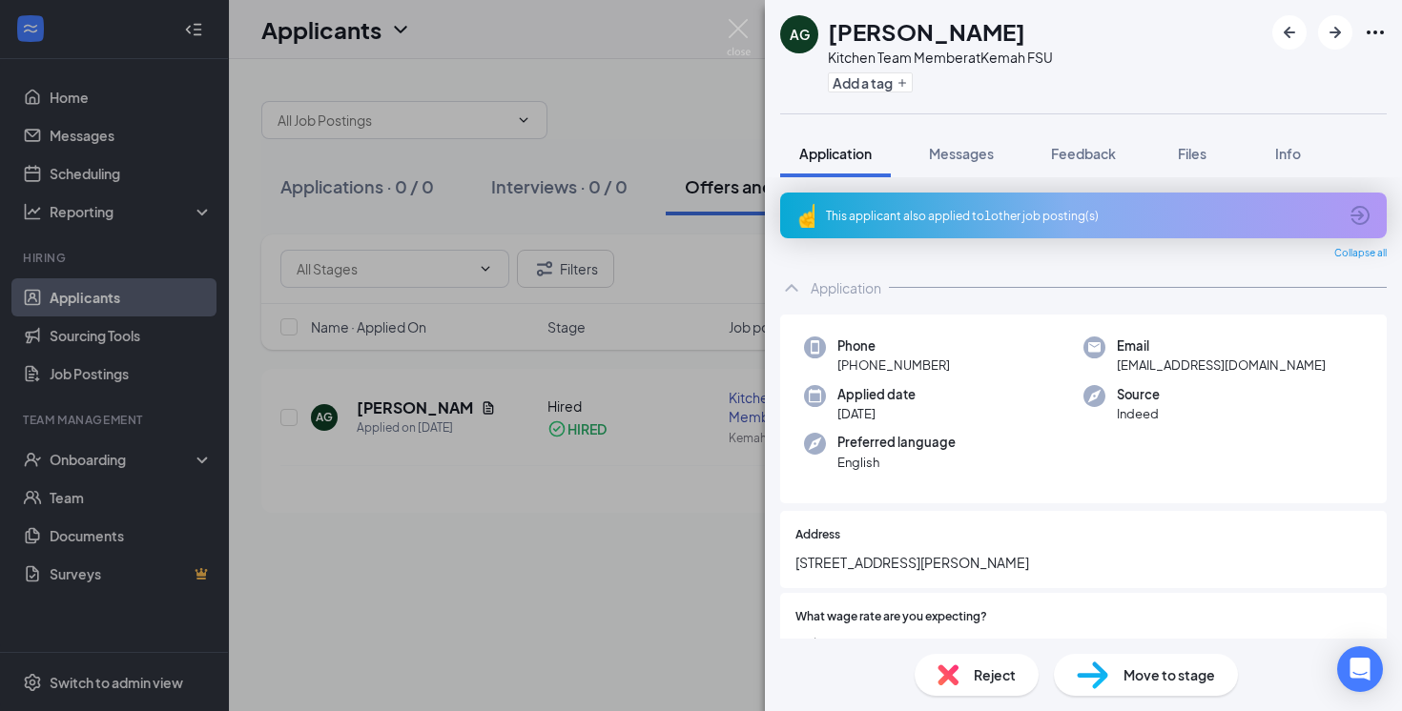
click at [972, 681] on div "Reject" at bounding box center [977, 675] width 124 height 42
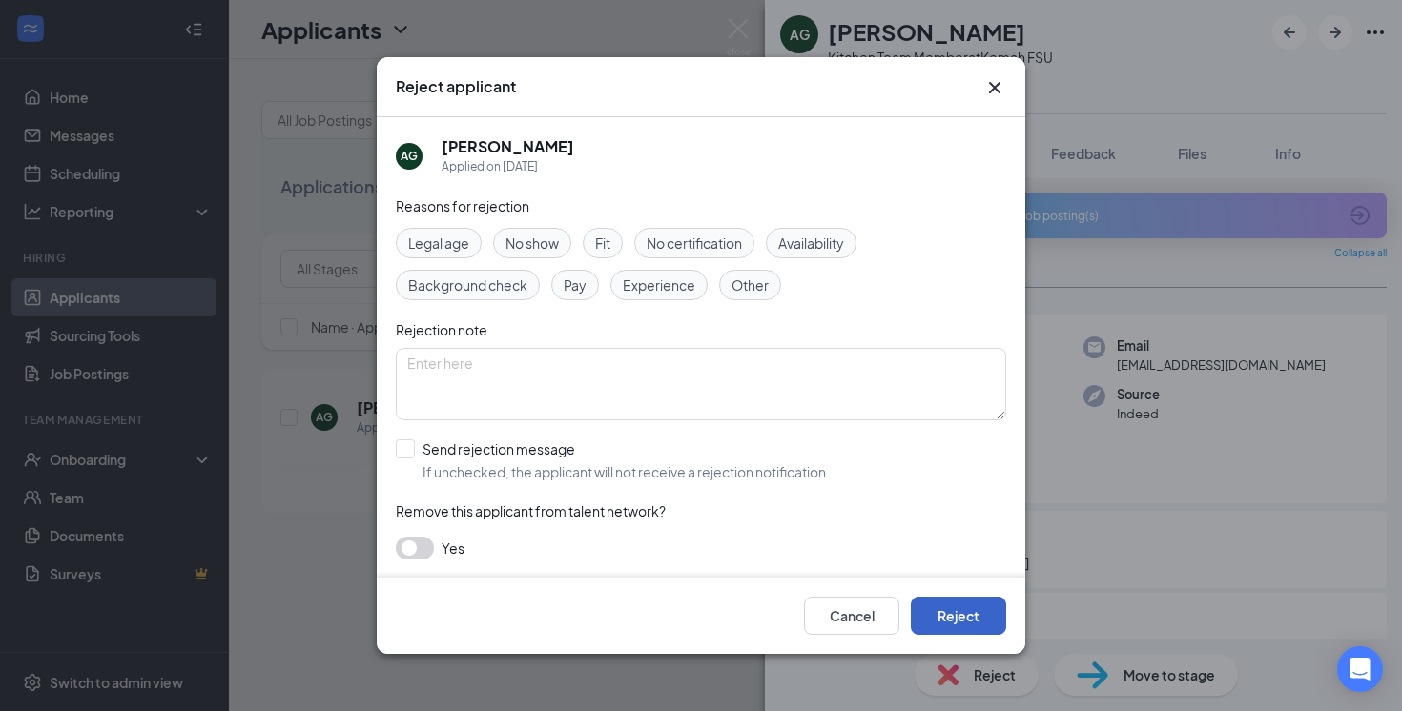
click at [949, 612] on button "Reject" at bounding box center [958, 616] width 95 height 38
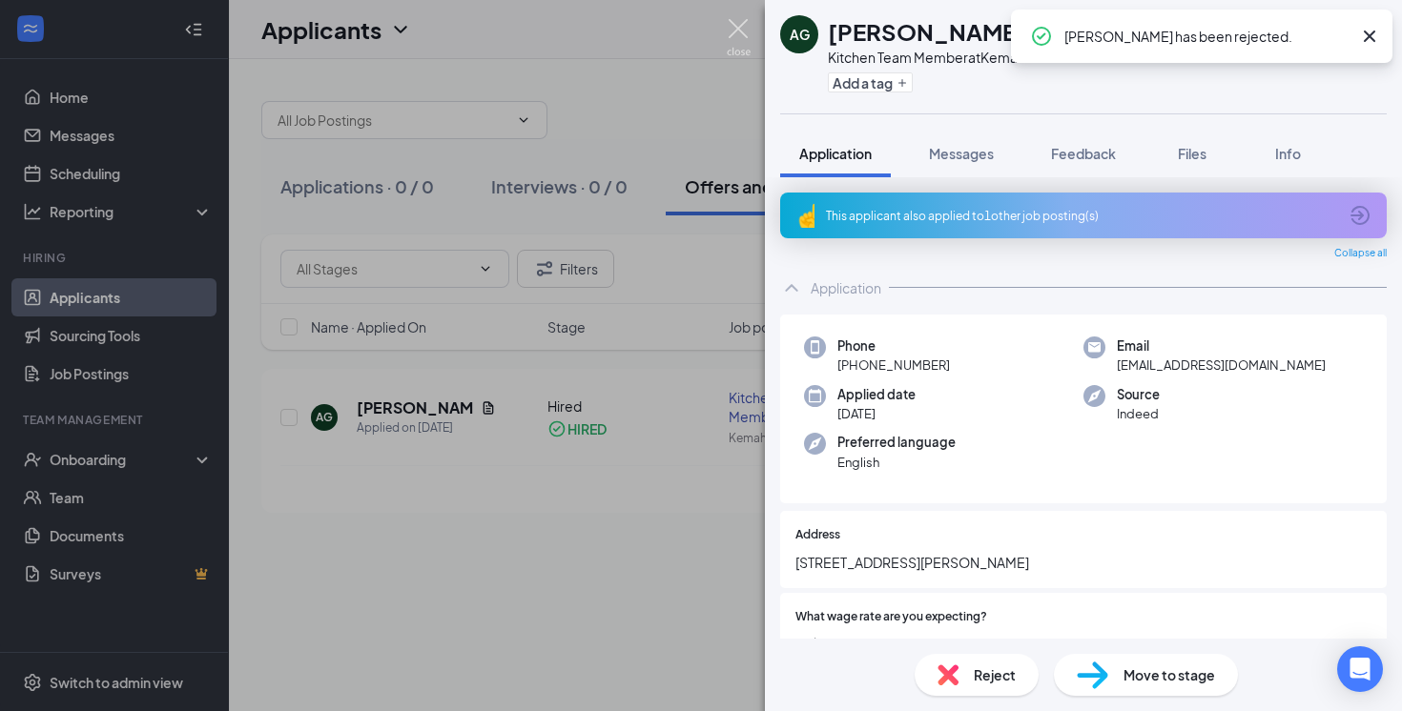
click at [738, 27] on img at bounding box center [739, 37] width 24 height 37
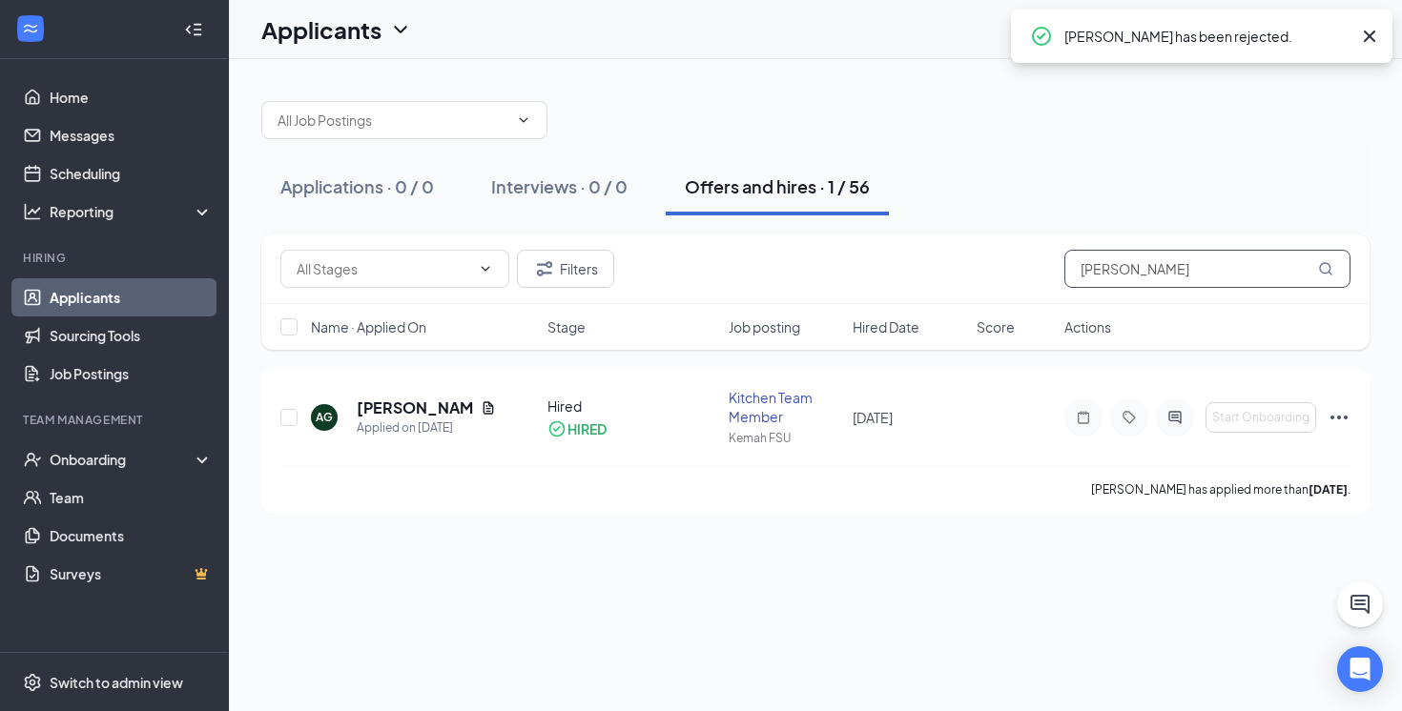
click at [1148, 267] on input "[PERSON_NAME]" at bounding box center [1207, 269] width 286 height 38
click at [1041, 137] on div at bounding box center [815, 110] width 1108 height 57
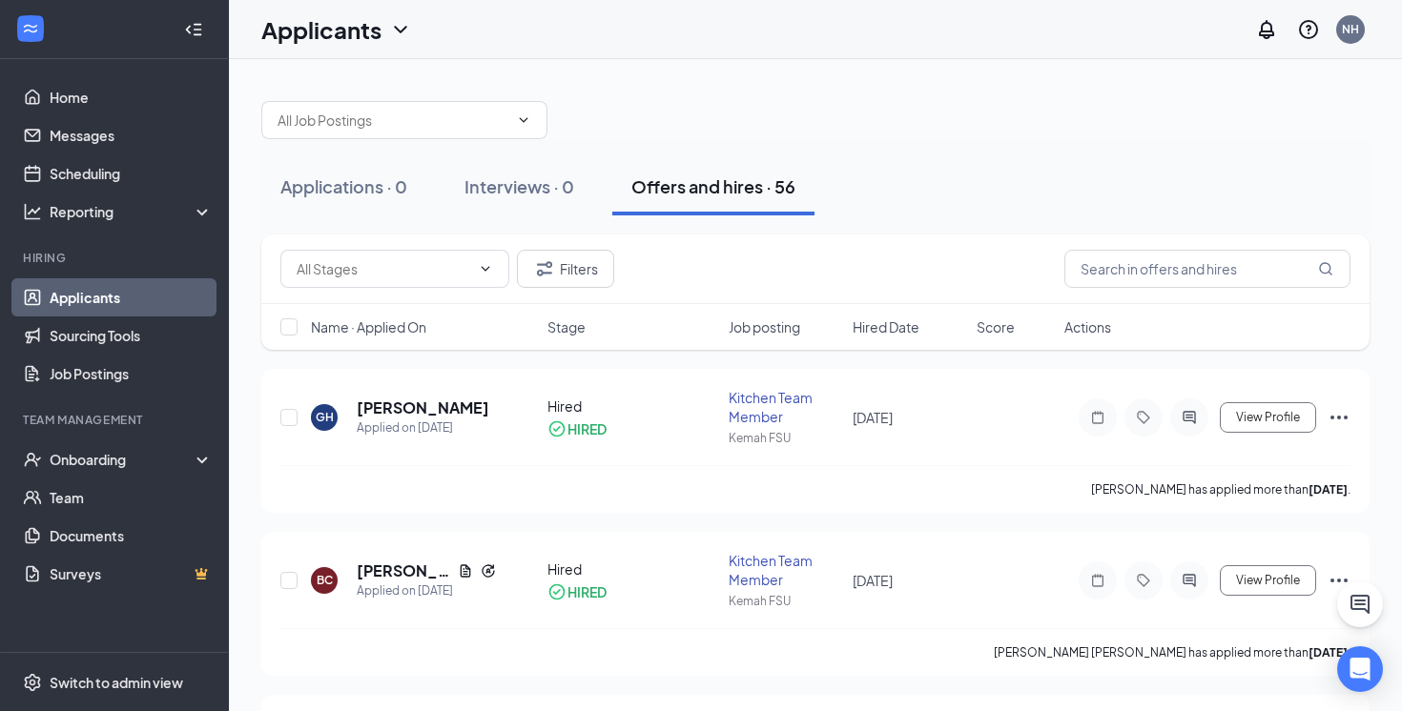
click at [809, 116] on div at bounding box center [815, 110] width 1108 height 57
click at [933, 153] on div "Applications · 0 Interviews · 0 Offers and hires · 55" at bounding box center [815, 186] width 1108 height 95
